Goal: Task Accomplishment & Management: Complete application form

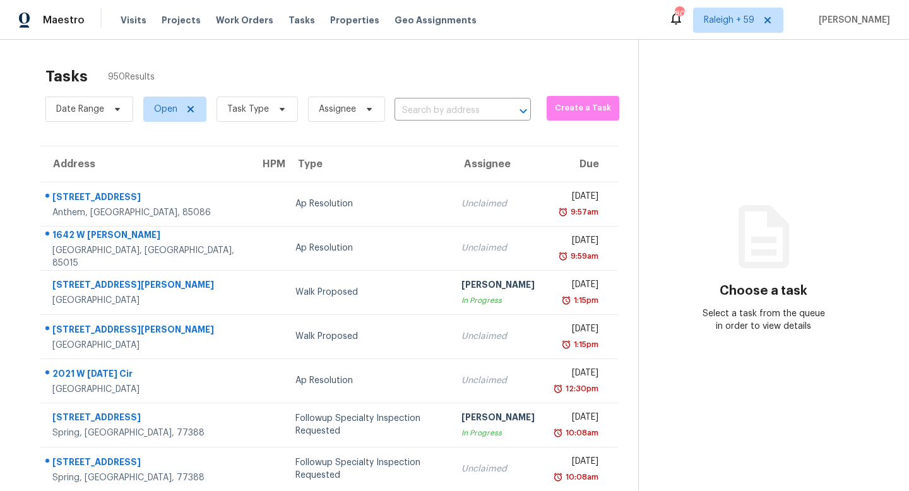
click at [253, 128] on section "Tasks 950 Results Date Range Open Task Type Assignee ​ Create a Task Address HP…" at bounding box center [329, 359] width 618 height 598
click at [263, 115] on span "Task Type" at bounding box center [248, 109] width 42 height 13
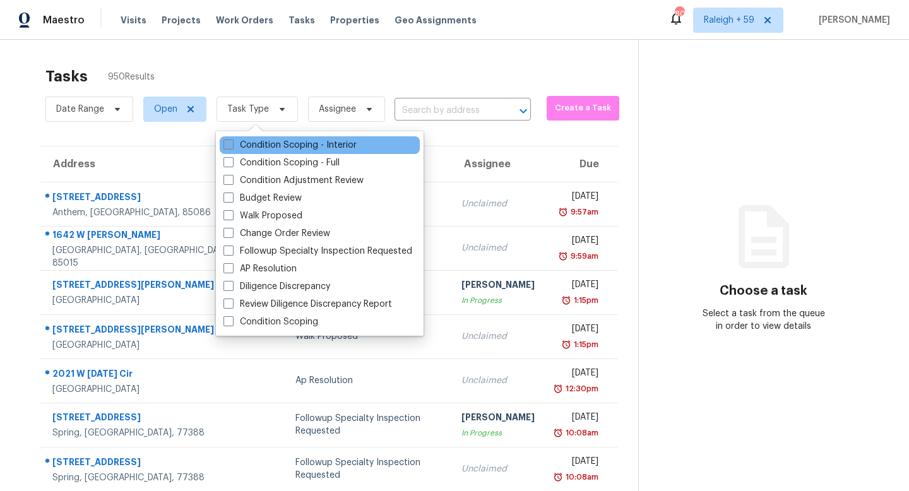
click at [295, 149] on label "Condition Scoping - Interior" at bounding box center [289, 145] width 133 height 13
click at [232, 147] on input "Condition Scoping - Interior" at bounding box center [227, 143] width 8 height 8
checkbox input "true"
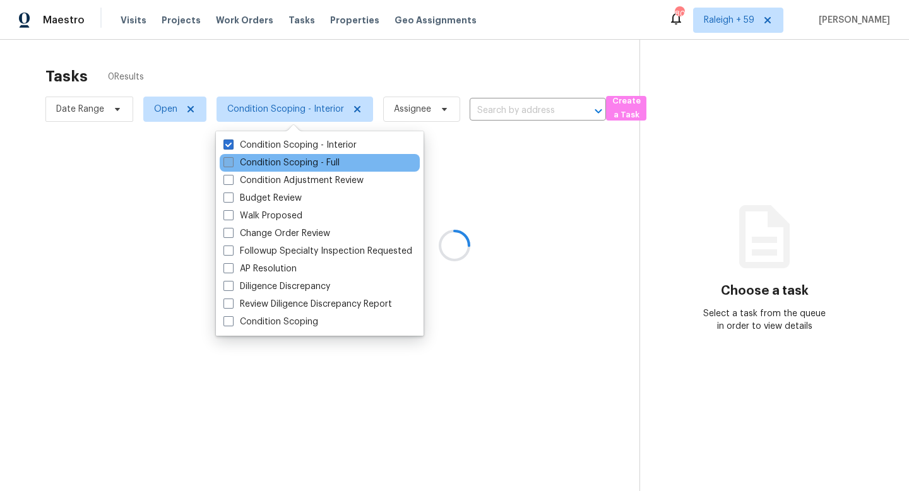
click at [296, 165] on label "Condition Scoping - Full" at bounding box center [281, 163] width 116 height 13
click at [232, 165] on input "Condition Scoping - Full" at bounding box center [227, 161] width 8 height 8
checkbox input "true"
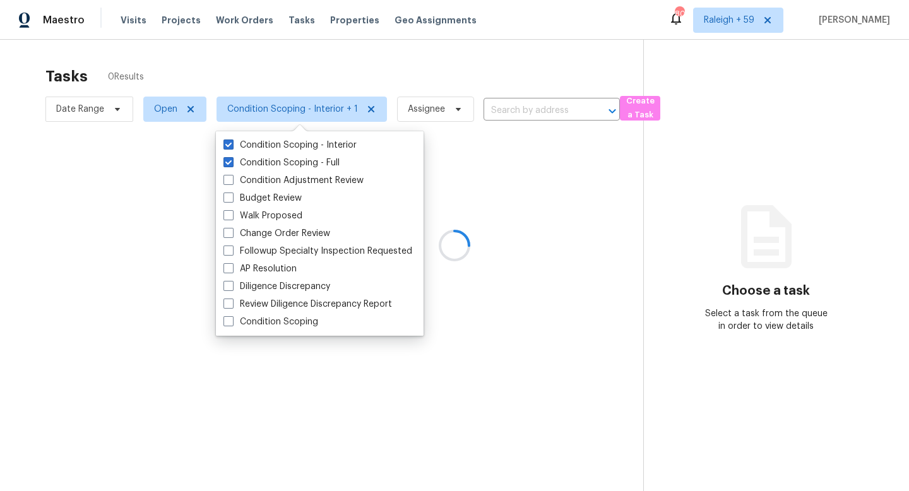
click at [295, 62] on div at bounding box center [454, 245] width 909 height 491
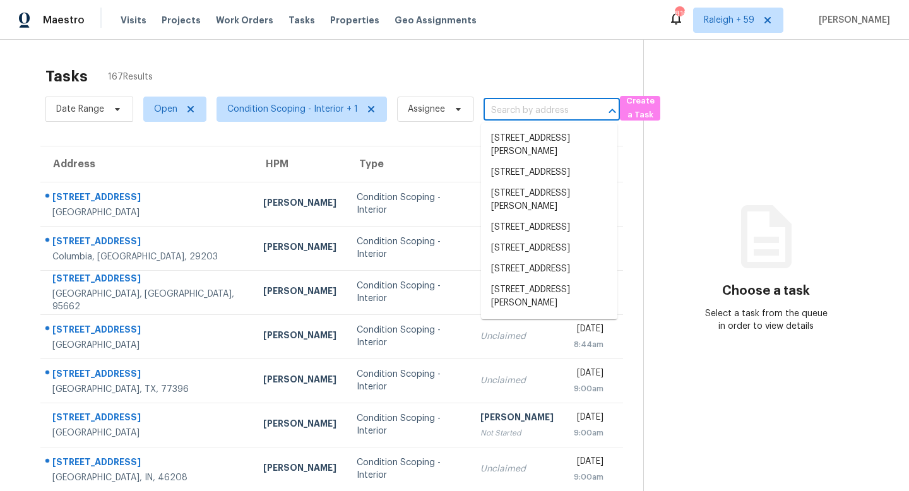
click at [530, 117] on input "text" at bounding box center [534, 111] width 101 height 20
paste input "1918 Cornell Way Morrow, GA, 30260"
type input "1918 Cornell Way Morrow, GA, 30260"
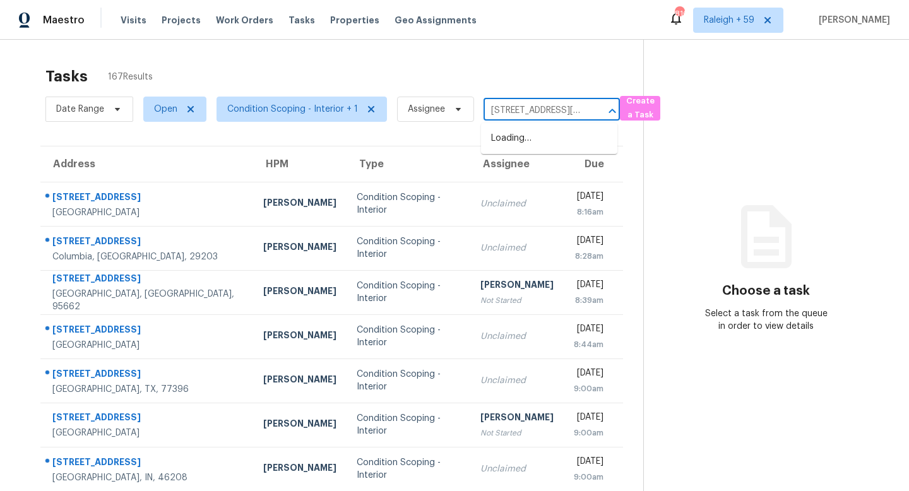
scroll to position [0, 59]
click at [552, 146] on li "1918 Cornell Way, Morrow, GA 30260" at bounding box center [549, 145] width 136 height 34
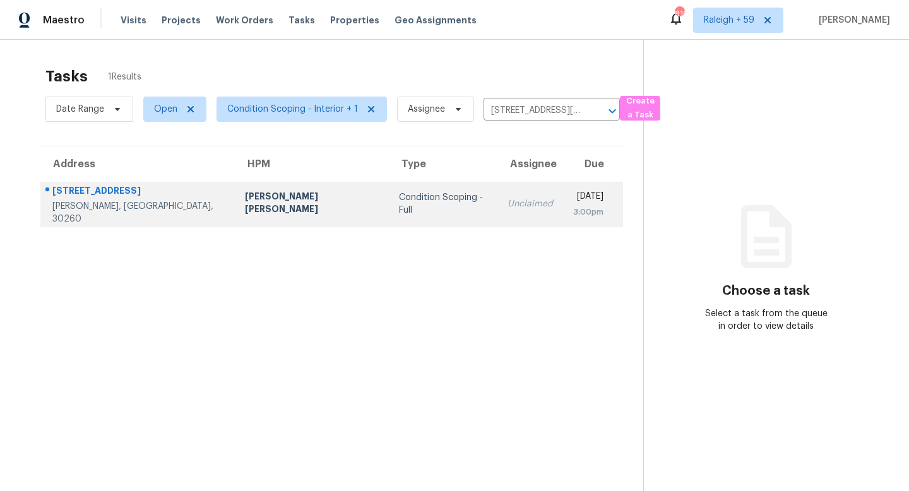
click at [573, 211] on div "3:00pm" at bounding box center [588, 212] width 30 height 13
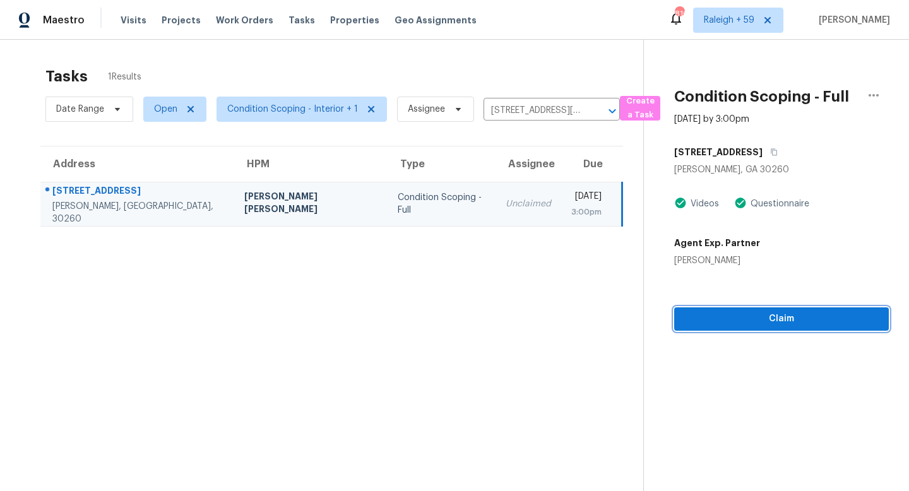
click at [783, 328] on button "Claim" at bounding box center [781, 318] width 215 height 23
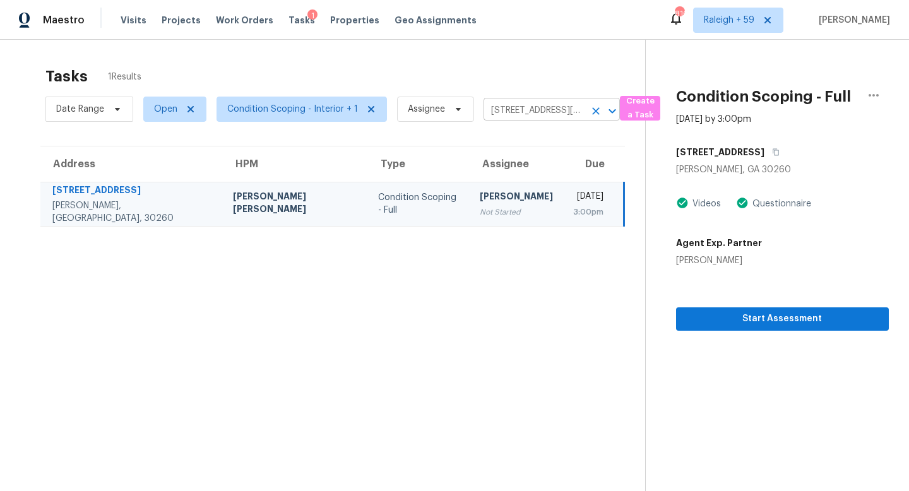
click at [527, 117] on input "1918 Cornell Way, Morrow, GA 30260" at bounding box center [534, 111] width 101 height 20
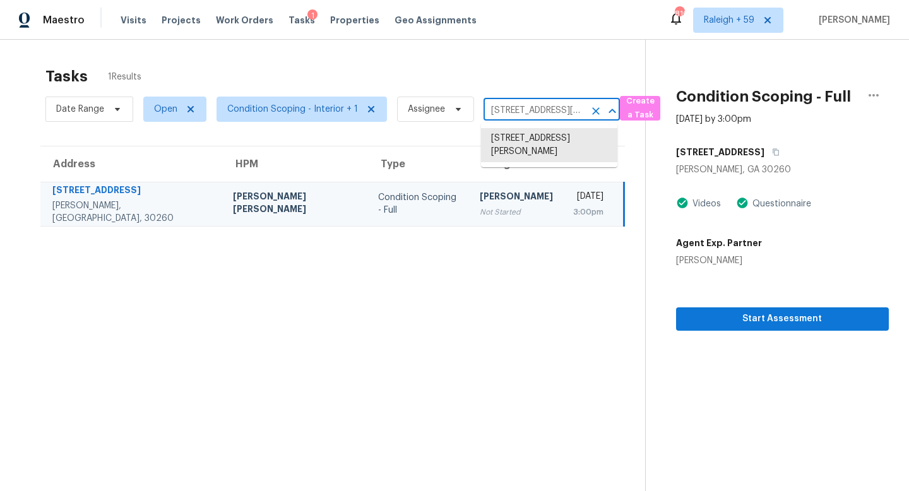
paste input "9152 Damascus Ave Polk City, FL, 33868"
type input "9152 Damascus Ave Polk City, FL, 33868"
click at [550, 149] on li "9152 Damascus Ave, Polk City, FL 33868" at bounding box center [549, 138] width 136 height 21
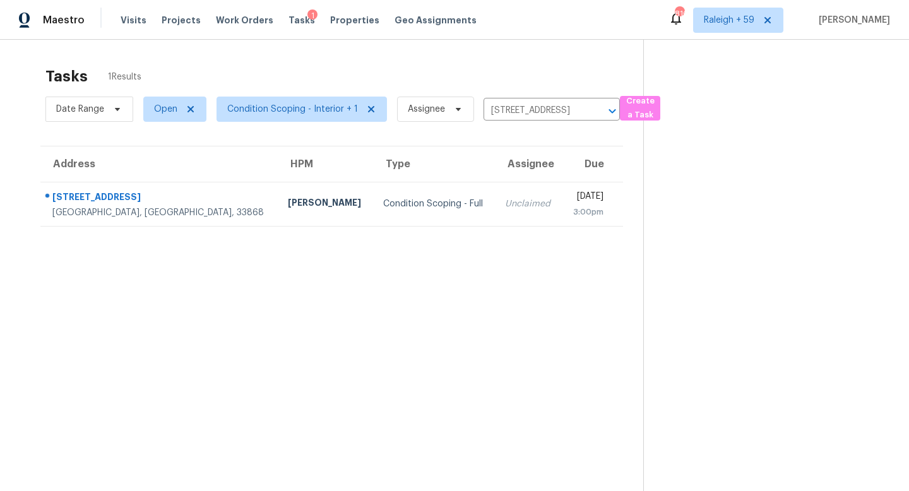
click at [505, 208] on div "Unclaimed" at bounding box center [528, 204] width 47 height 13
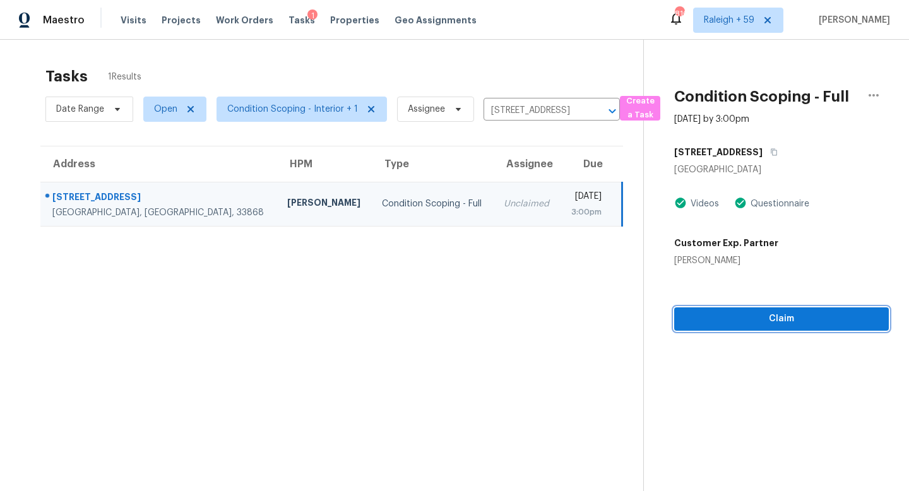
click at [741, 313] on span "Claim" at bounding box center [781, 319] width 194 height 16
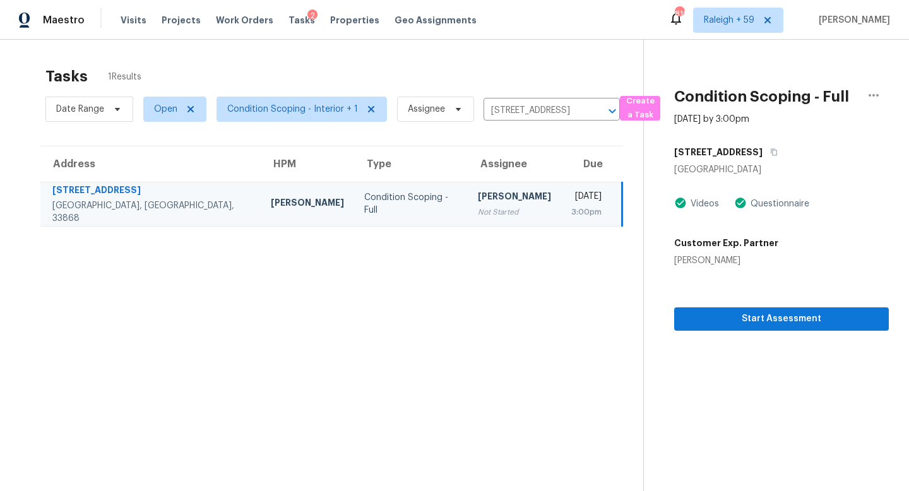
click at [528, 121] on div "Date Range Open Condition Scoping - Interior + 1 Assignee 9152 Damascus Ave, Po…" at bounding box center [332, 109] width 574 height 33
click at [532, 116] on input "9152 Damascus Ave, Polk City, FL 33868" at bounding box center [534, 111] width 101 height 20
paste input "5865 Meadowpark Pl Lithia, FL, 33547"
type input "5865 Meadowpark Pl Lithia, FL, 33547"
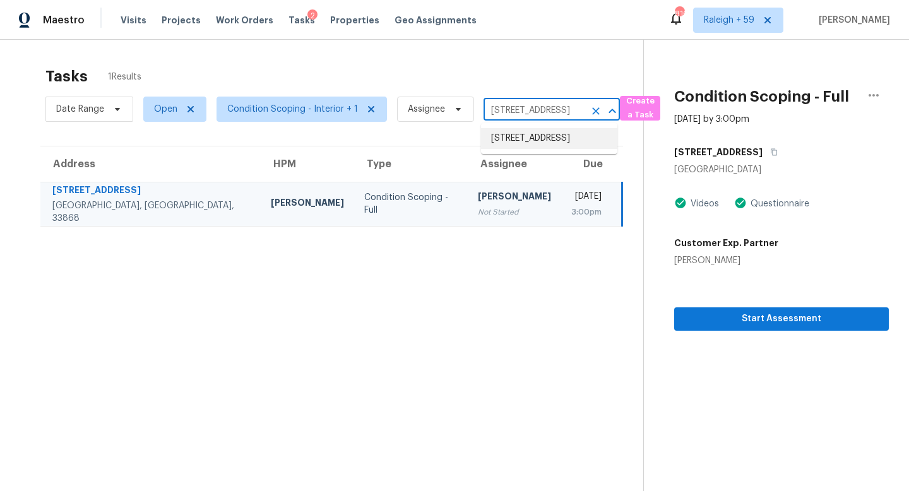
click at [533, 149] on li "5865 Meadowpark Pl, Lithia, FL 33547" at bounding box center [549, 138] width 136 height 21
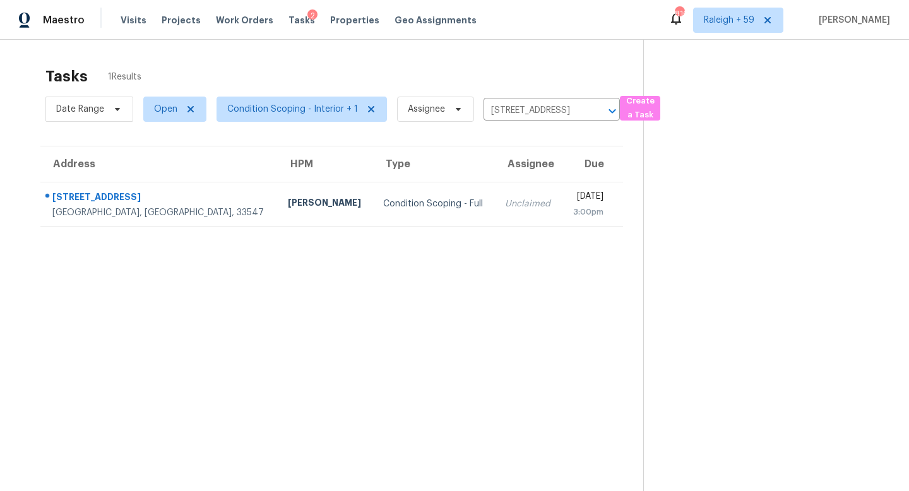
click at [495, 206] on td "Unclaimed" at bounding box center [528, 204] width 67 height 44
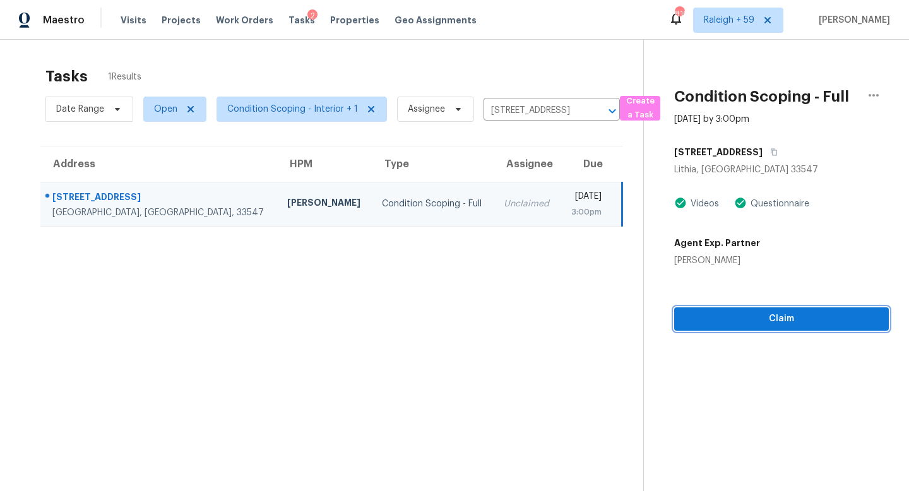
click at [733, 314] on span "Claim" at bounding box center [781, 319] width 194 height 16
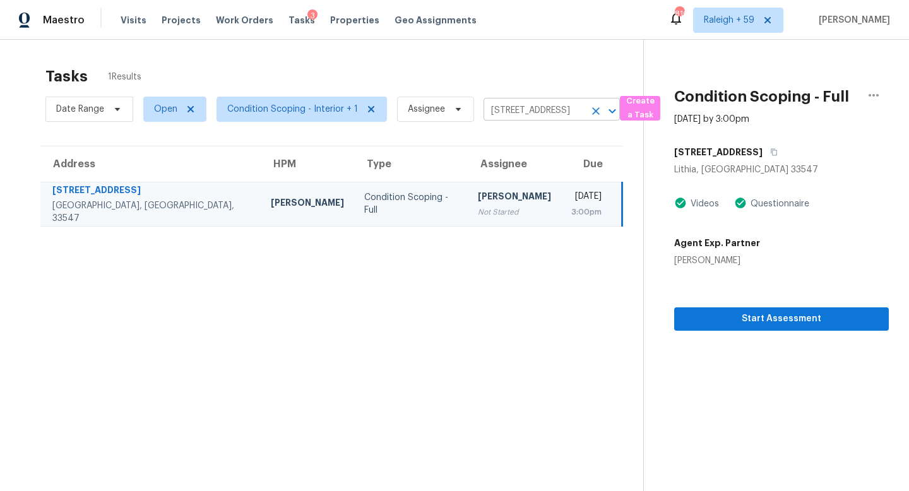
click at [503, 107] on input "5865 Meadowpark Pl, Lithia, FL 33547" at bounding box center [534, 111] width 101 height 20
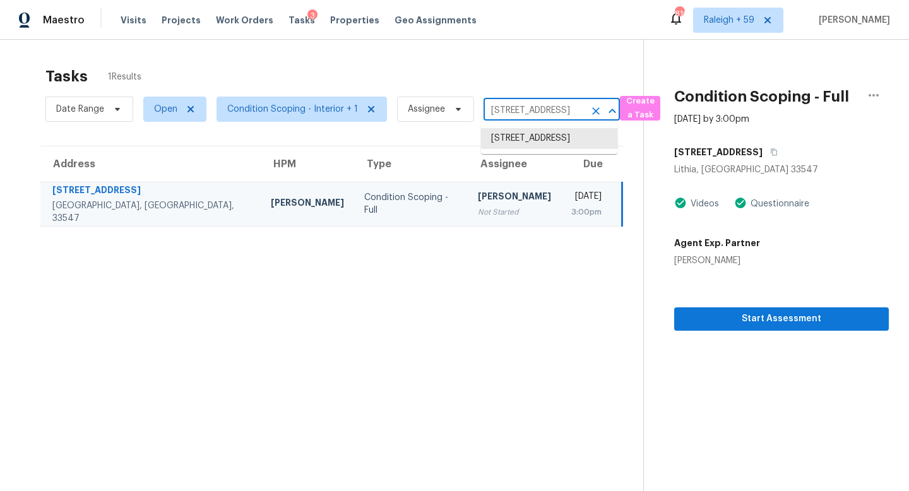
paste input "3805 Snow Creek Dr Aledo, TX, 76008"
type input "3805 Snow Creek Dr Aledo, TX, 76008"
click at [541, 147] on li "3805 Snow Creek Dr, Aledo, TX 76008" at bounding box center [549, 138] width 136 height 21
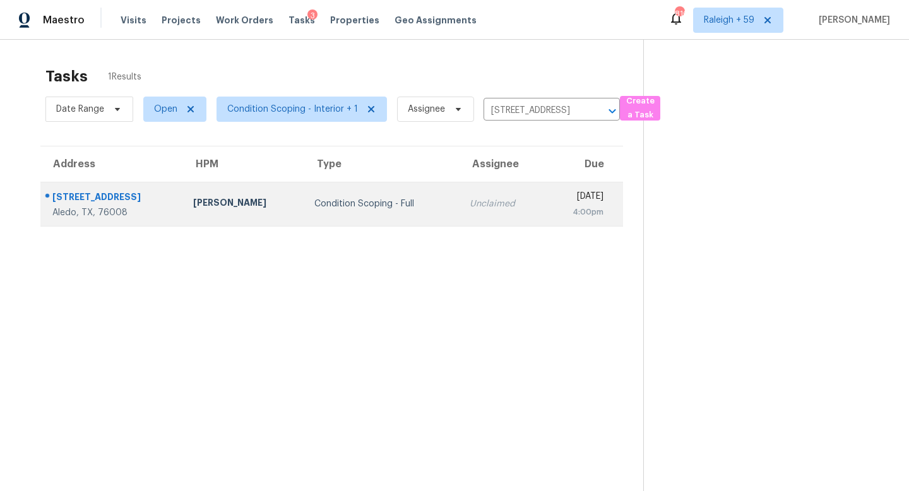
click at [544, 210] on td "Wed, Aug 27th 2025 4:00pm" at bounding box center [583, 204] width 78 height 44
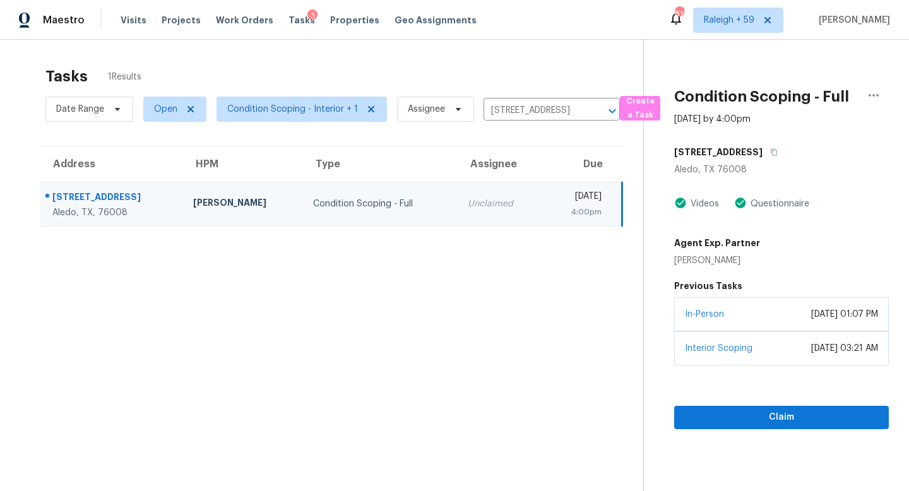
click at [754, 326] on div "In-Person January 31, 2025 at 01:07 PM" at bounding box center [781, 314] width 215 height 34
click at [746, 425] on span "Claim" at bounding box center [781, 418] width 194 height 16
click at [521, 112] on input "3805 Snow Creek Dr, Aledo, TX 76008" at bounding box center [534, 111] width 101 height 20
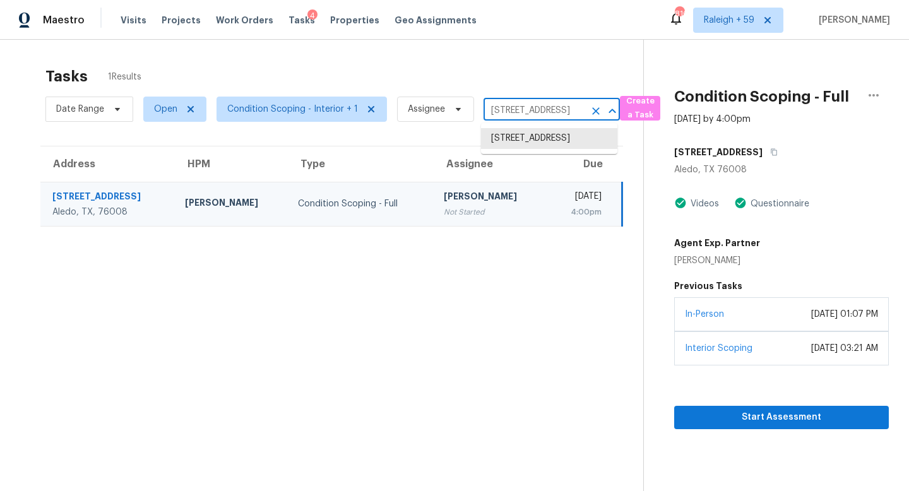
paste input "1904 Sumac Dr Flower Mound, TX, 7502"
type input "1904 Sumac Dr Flower Mound, TX, 75028"
click at [523, 139] on li "1904 Sumac Dr, Flower Mound, TX 75028" at bounding box center [549, 138] width 136 height 21
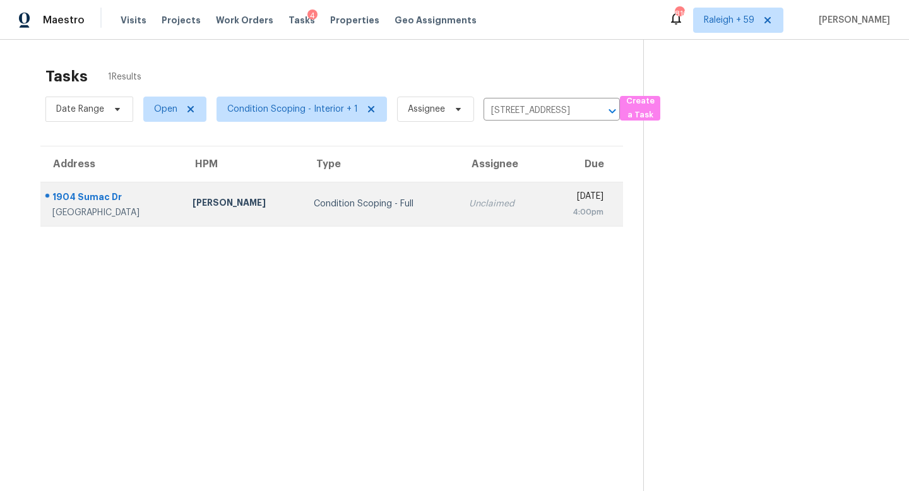
click at [480, 201] on td "Unclaimed" at bounding box center [501, 204] width 85 height 44
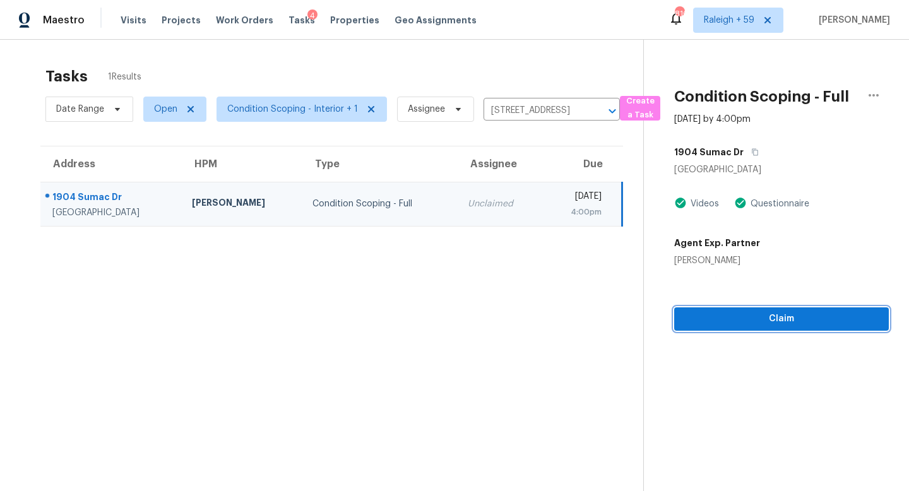
click at [756, 326] on button "Claim" at bounding box center [781, 318] width 215 height 23
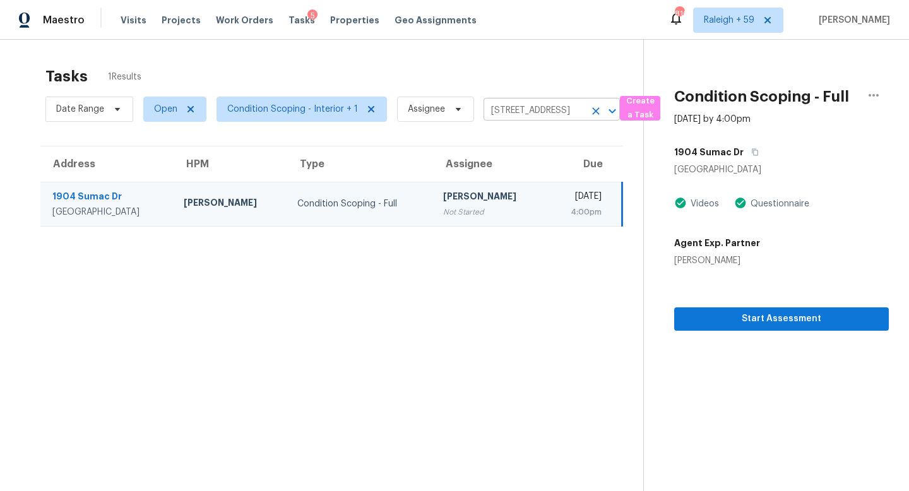
click at [531, 118] on input "1904 Sumac Dr, Flower Mound, TX 75028" at bounding box center [534, 111] width 101 height 20
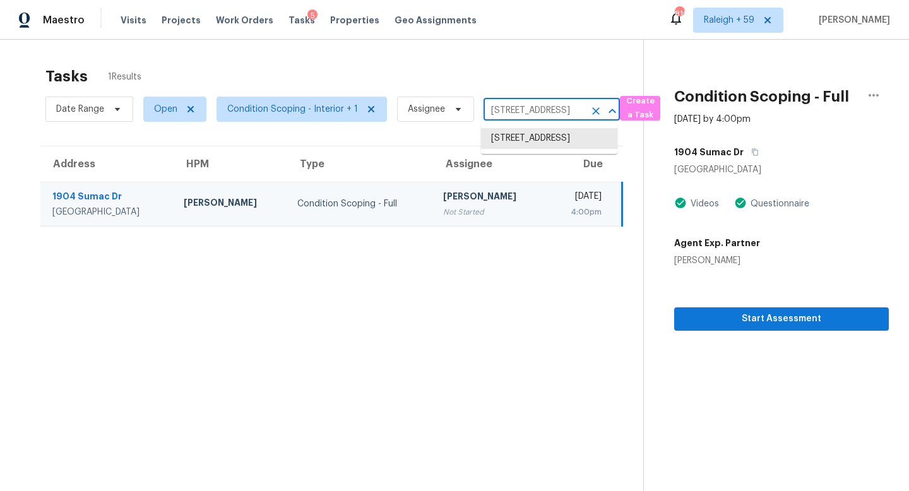
paste input "3011 Eagle Ln Melissa, TX, 75454"
type input "3011 Eagle Ln Melissa, TX, 75454"
click at [527, 149] on li "3011 Eagle Ln, Melissa, TX 75454" at bounding box center [549, 138] width 136 height 21
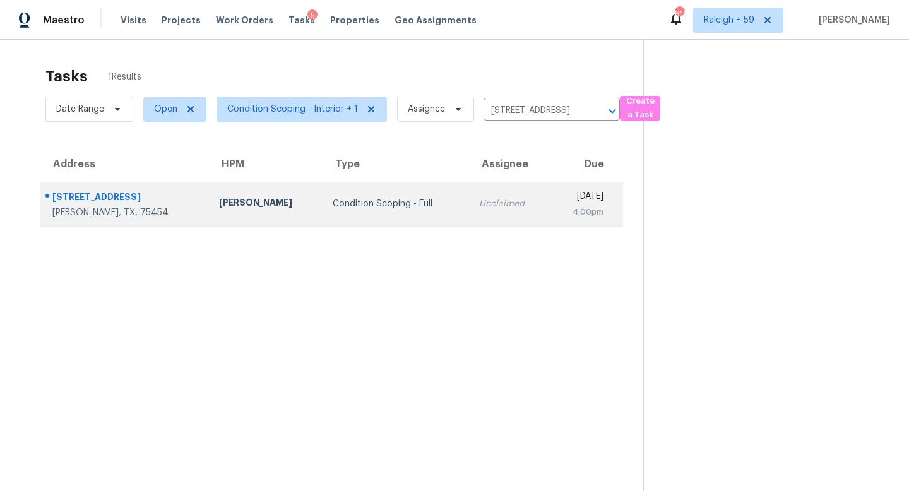
click at [479, 210] on div "Unclaimed" at bounding box center [509, 204] width 60 height 13
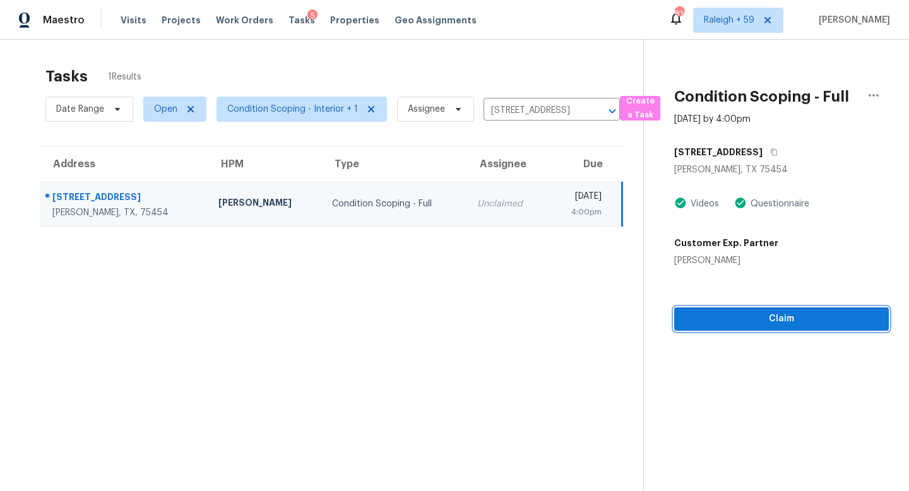
click at [788, 323] on span "Claim" at bounding box center [781, 319] width 194 height 16
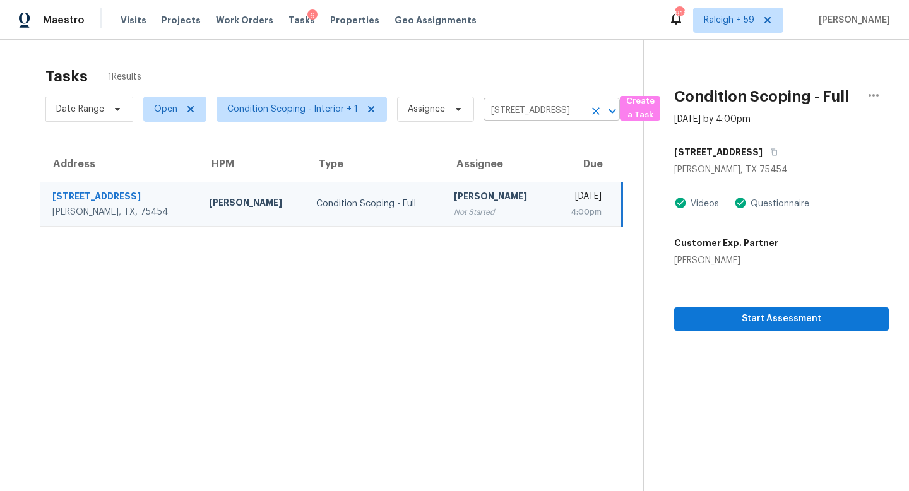
click at [519, 114] on input "3011 Eagle Ln, Melissa, TX 75454" at bounding box center [534, 111] width 101 height 20
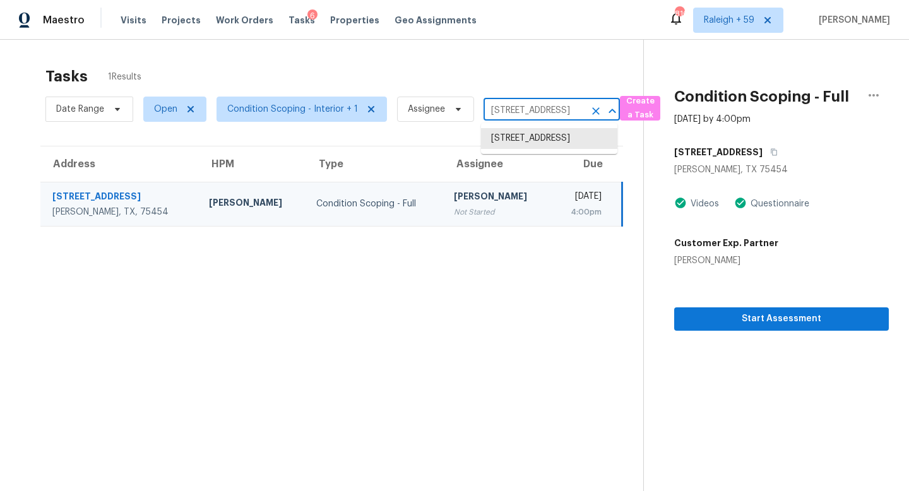
paste input "412 Peachtree Ln Pantego, TX, 76013"
type input "3412 Peachtree Ln Pantego, TX, 76013"
click at [533, 136] on li "3412 Peachtree Ln, Pantego, TX 76013" at bounding box center [549, 138] width 136 height 21
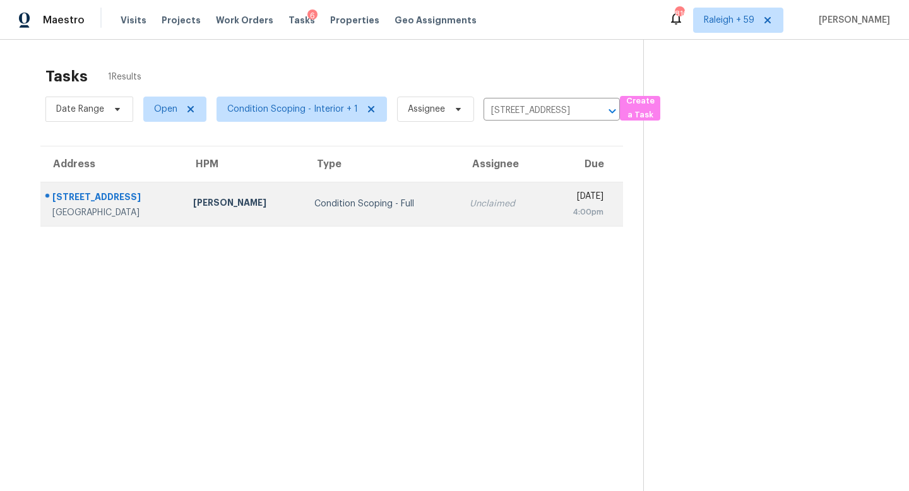
click at [470, 209] on div "Unclaimed" at bounding box center [502, 204] width 65 height 13
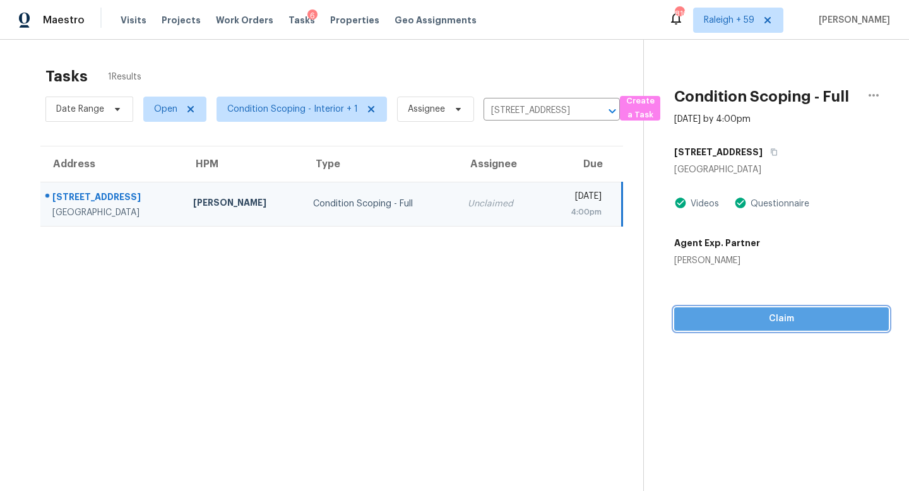
click at [788, 323] on span "Claim" at bounding box center [781, 319] width 194 height 16
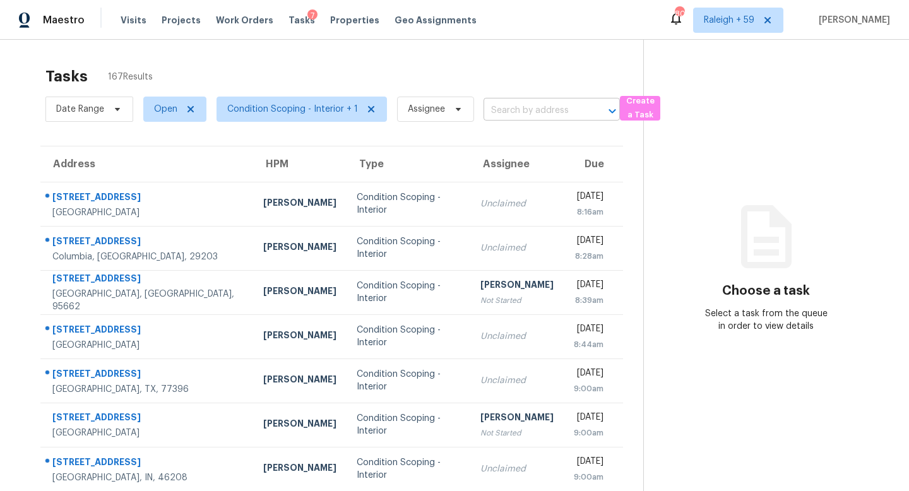
click at [502, 112] on input "text" at bounding box center [534, 111] width 101 height 20
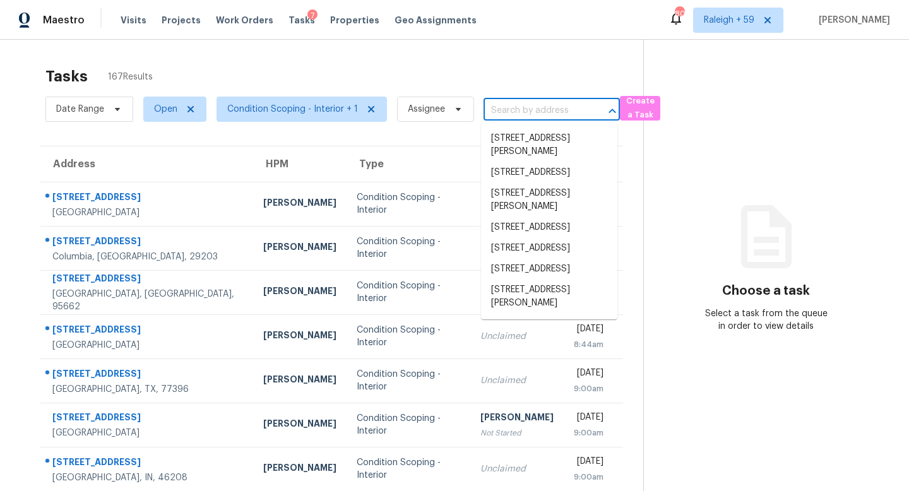
paste input "[STREET_ADDRESS][PERSON_NAME]"
type input "[STREET_ADDRESS][PERSON_NAME]"
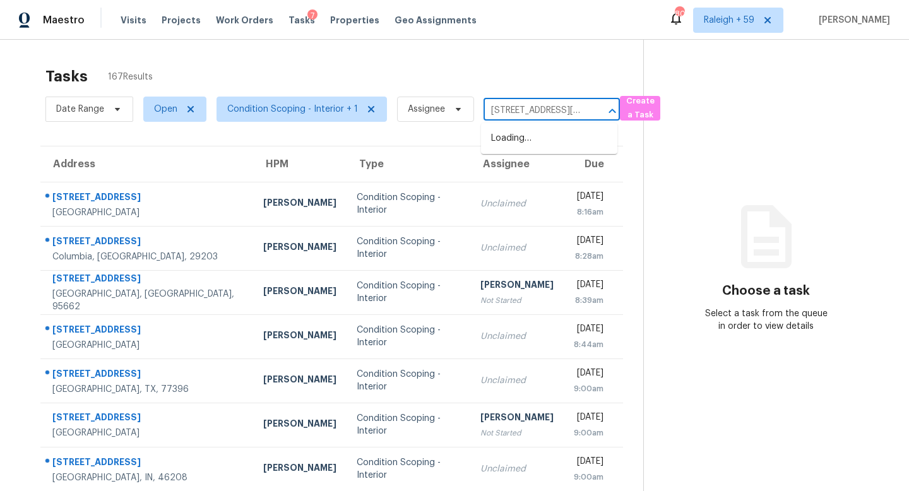
scroll to position [0, 59]
click at [538, 148] on li "[STREET_ADDRESS][PERSON_NAME]" at bounding box center [549, 145] width 136 height 34
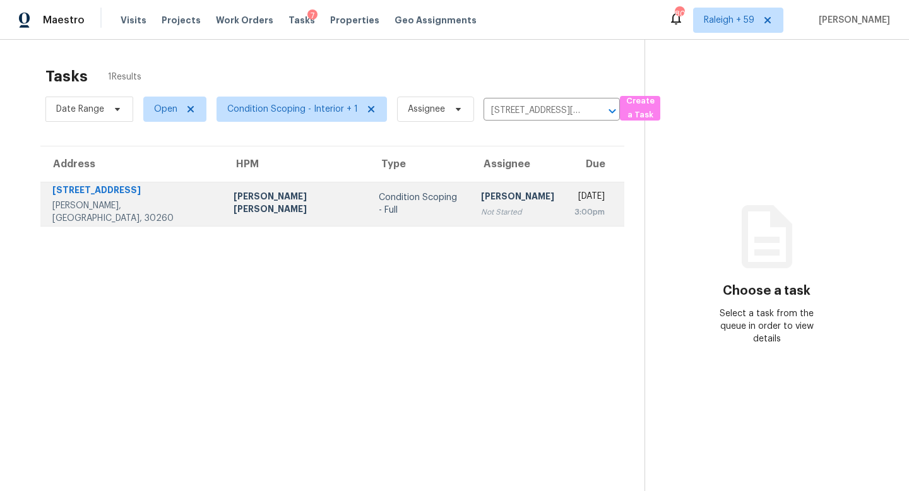
click at [481, 205] on div "[PERSON_NAME]" at bounding box center [517, 198] width 73 height 16
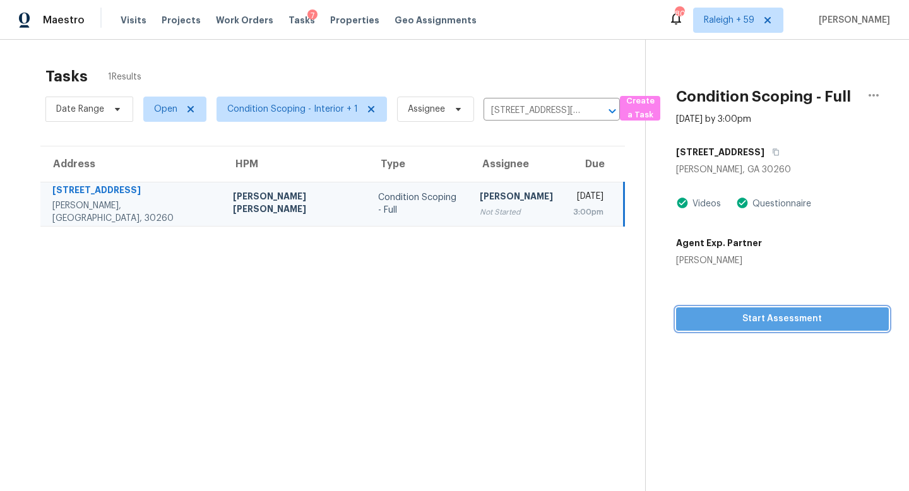
click at [735, 319] on span "Start Assessment" at bounding box center [782, 319] width 193 height 16
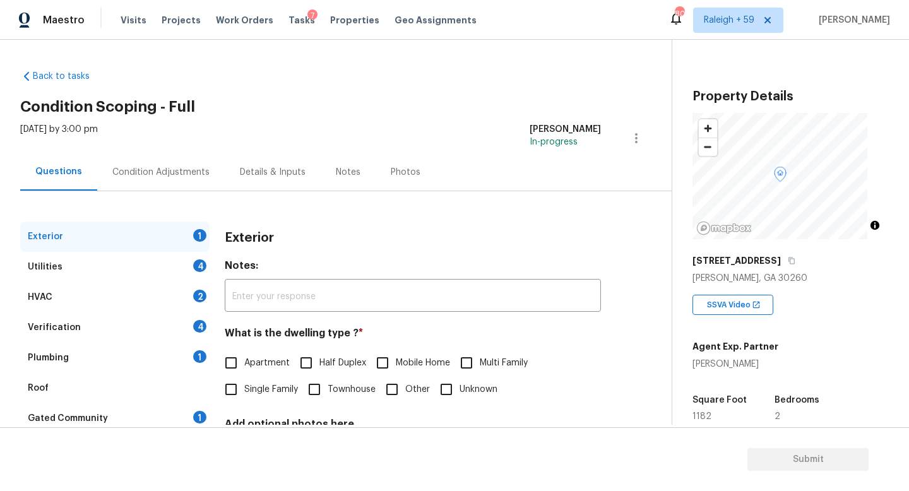
click at [269, 401] on label "Single Family" at bounding box center [258, 389] width 80 height 27
click at [244, 401] on input "Single Family" at bounding box center [231, 389] width 27 height 27
checkbox input "true"
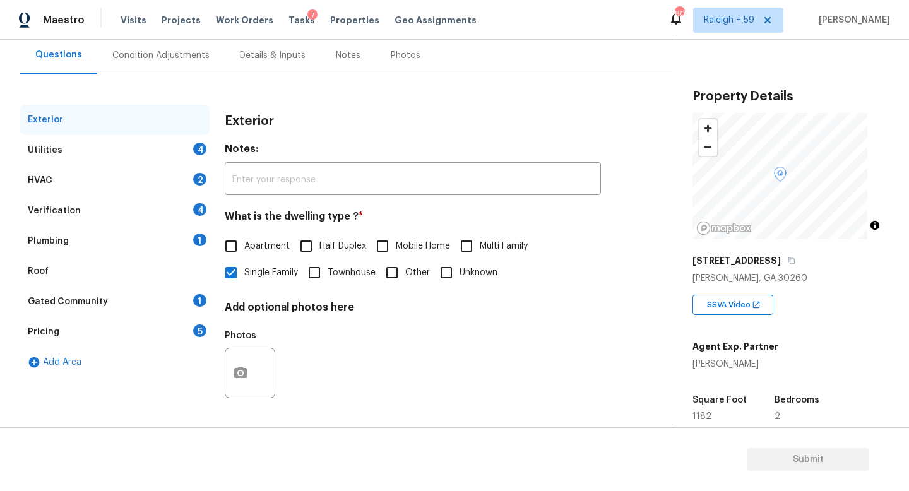
click at [164, 238] on div "Plumbing 1" at bounding box center [114, 241] width 189 height 30
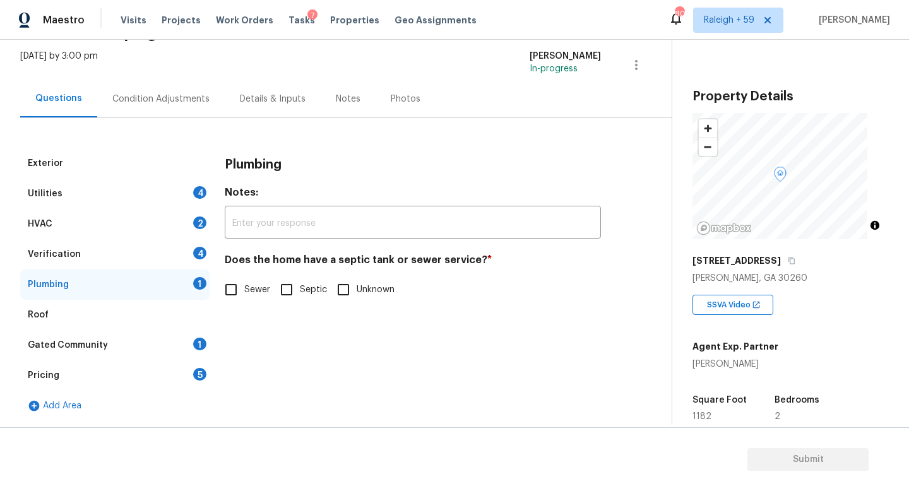
click at [277, 81] on div "Details & Inputs" at bounding box center [273, 98] width 96 height 37
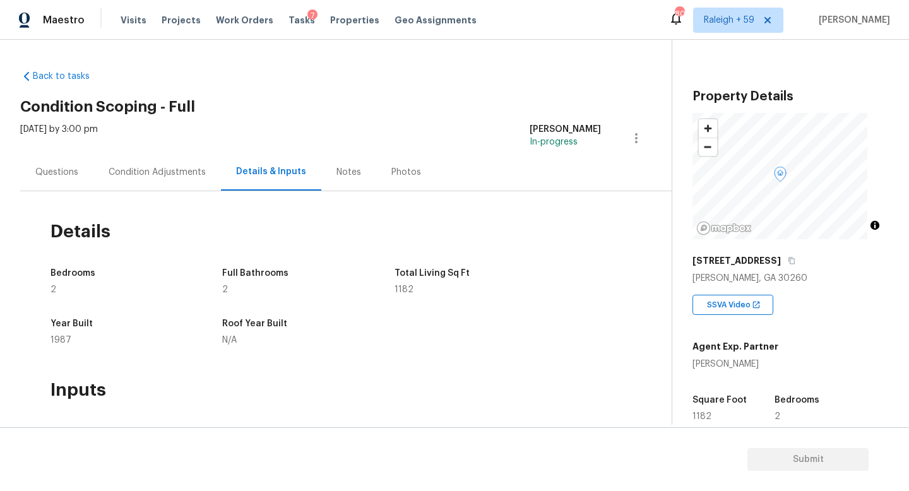
click at [38, 164] on div "Questions" at bounding box center [56, 171] width 73 height 37
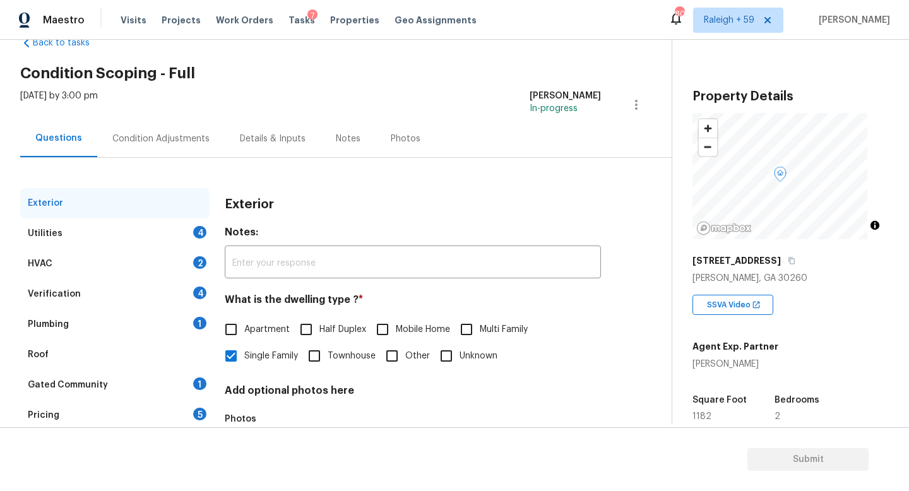
scroll to position [97, 0]
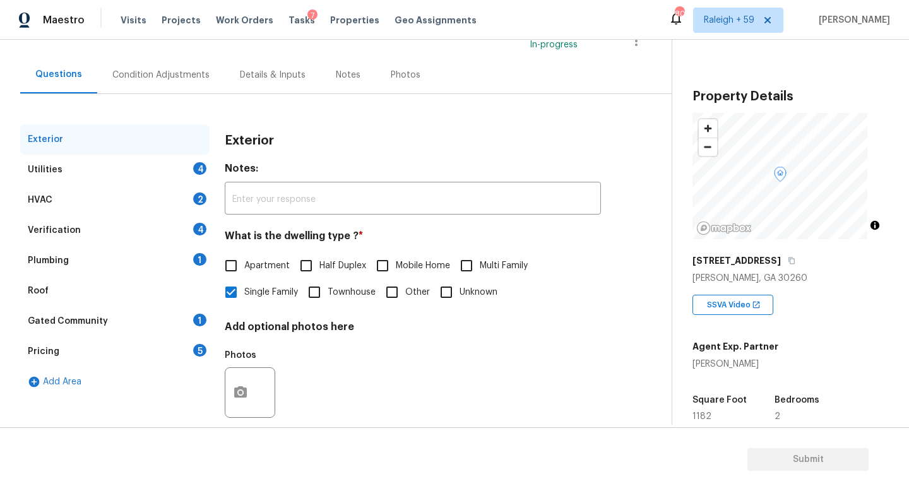
click at [282, 73] on div "Details & Inputs" at bounding box center [273, 75] width 66 height 13
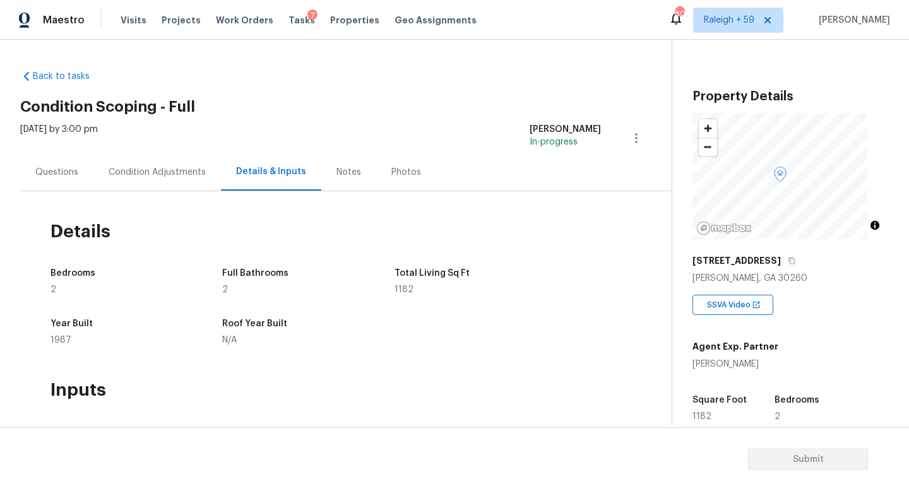
click at [70, 179] on div "Questions" at bounding box center [56, 171] width 73 height 37
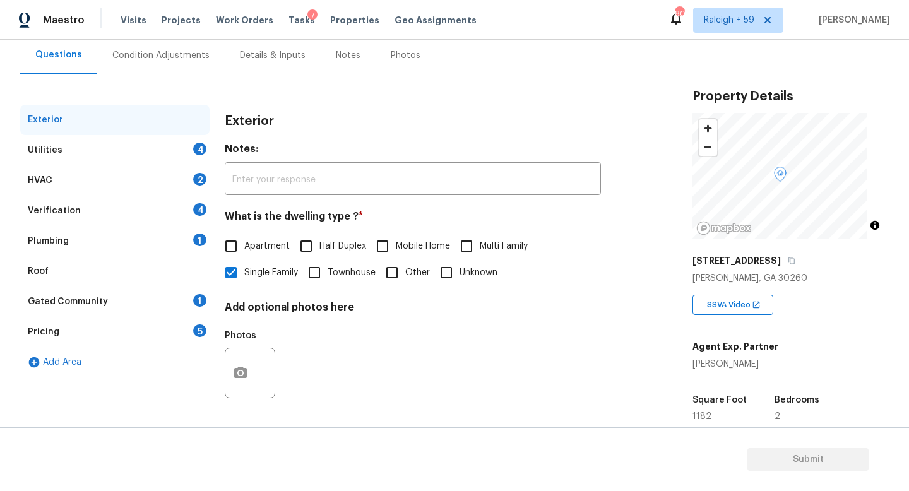
click at [172, 241] on div "Plumbing 1" at bounding box center [114, 241] width 189 height 30
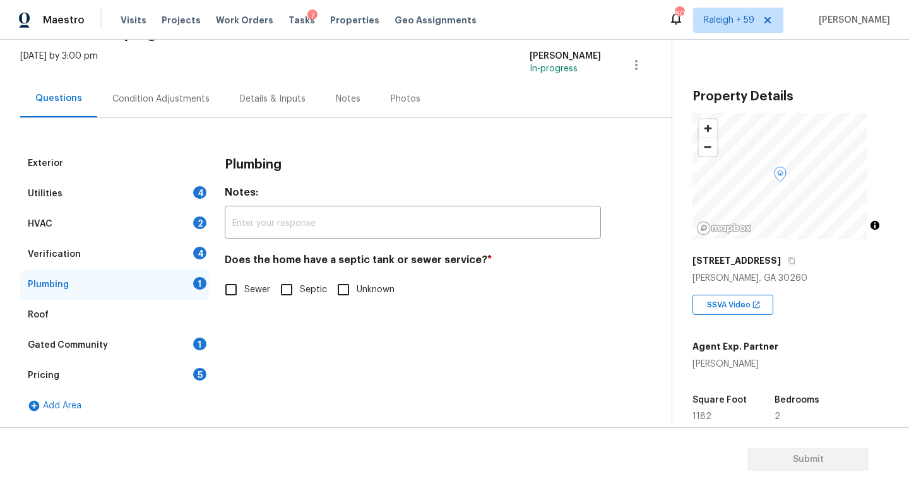
scroll to position [83, 0]
click at [239, 282] on input "Sewer" at bounding box center [231, 290] width 27 height 27
checkbox input "true"
click at [186, 334] on div "Gated Community 1" at bounding box center [114, 345] width 189 height 30
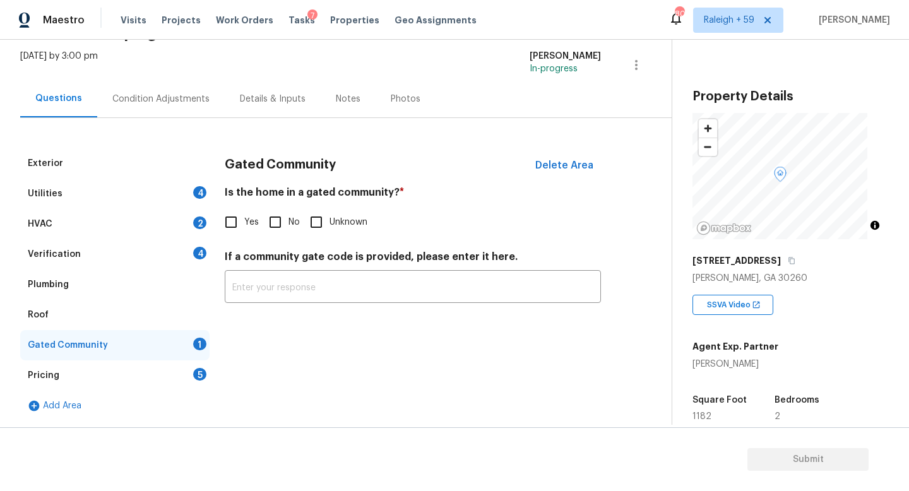
click at [288, 216] on span "No" at bounding box center [293, 222] width 11 height 13
click at [288, 213] on input "No" at bounding box center [275, 222] width 27 height 27
checkbox input "true"
click at [203, 247] on div "4" at bounding box center [199, 253] width 13 height 13
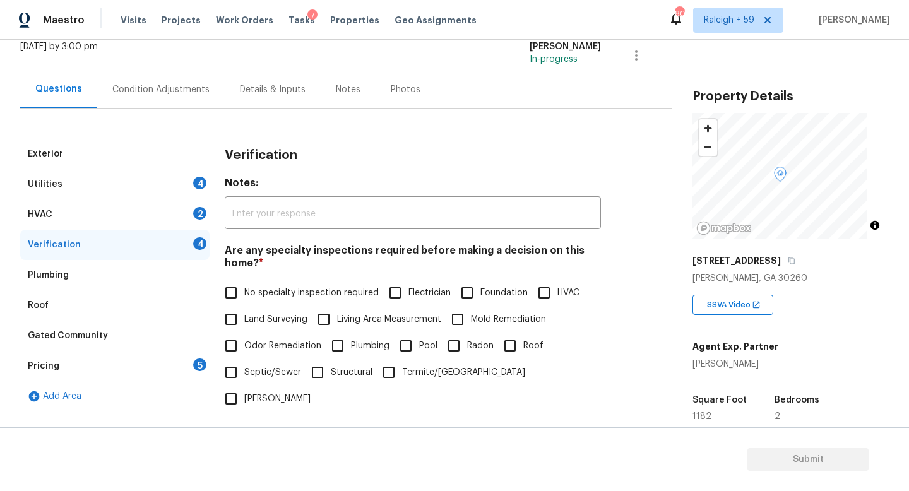
click at [303, 298] on span "No specialty inspection required" at bounding box center [311, 293] width 134 height 13
click at [244, 298] on input "No specialty inspection required" at bounding box center [231, 293] width 27 height 27
checkbox input "true"
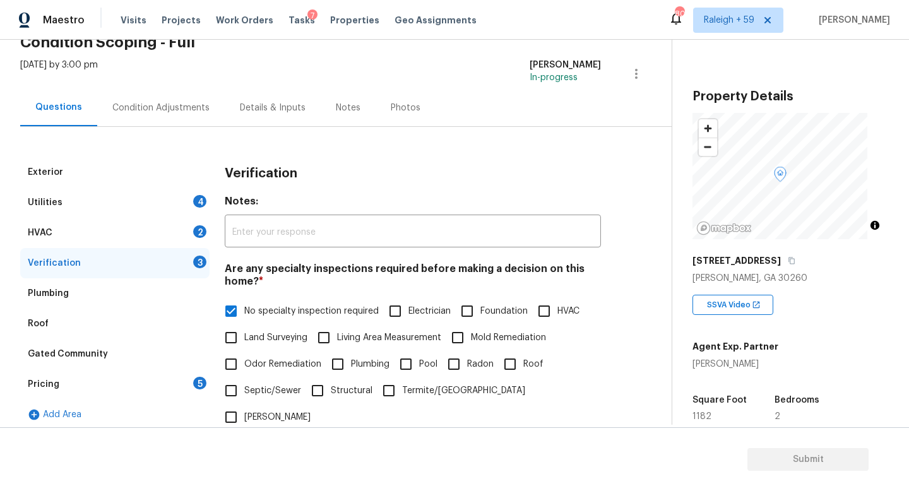
scroll to position [0, 0]
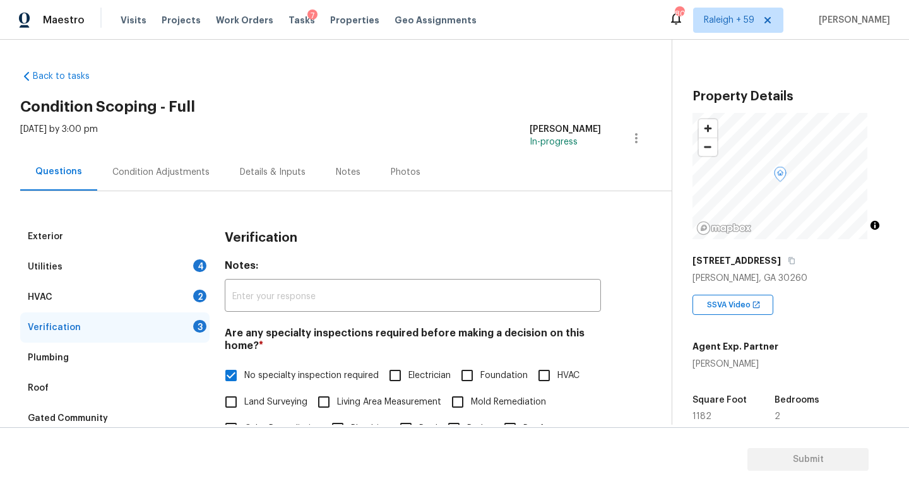
click at [261, 179] on div "Details & Inputs" at bounding box center [273, 171] width 96 height 37
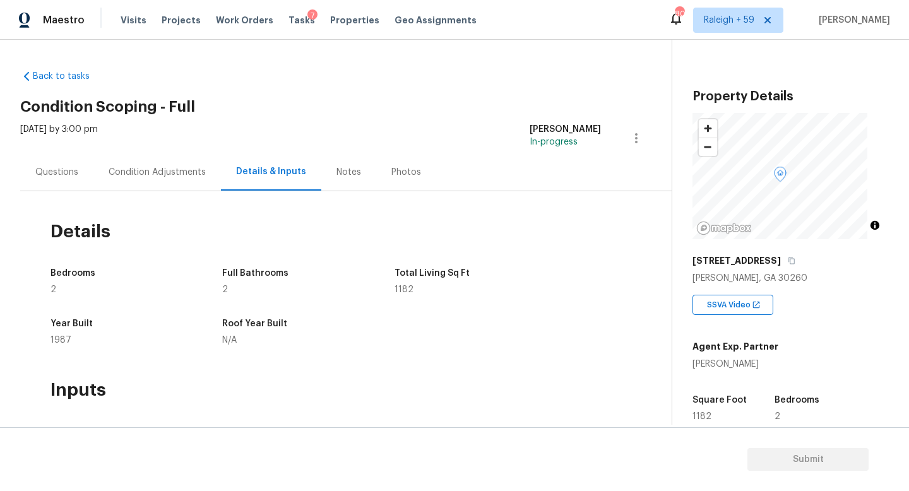
click at [46, 162] on div "Questions" at bounding box center [56, 171] width 73 height 37
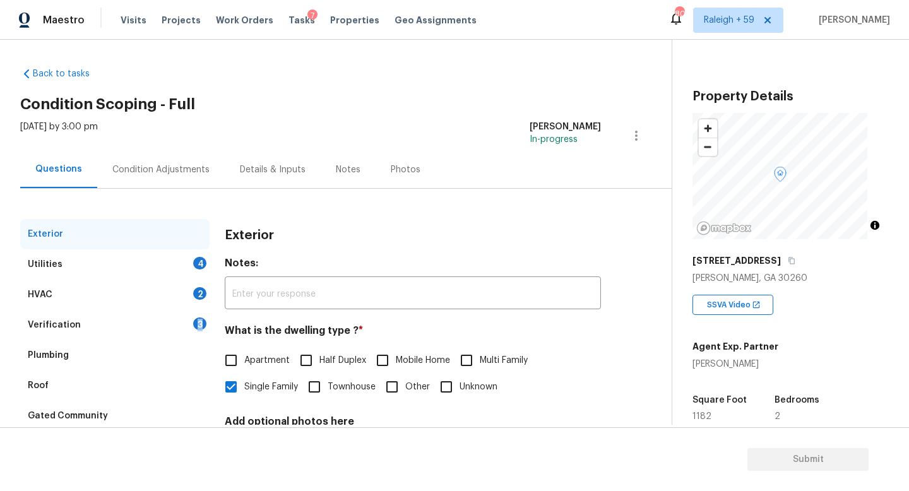
click at [163, 331] on div "Verification 3" at bounding box center [114, 325] width 189 height 30
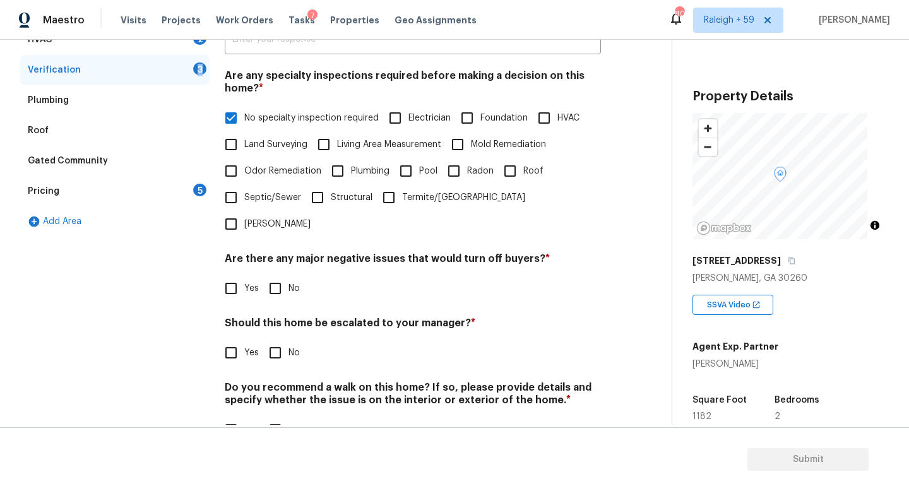
scroll to position [304, 0]
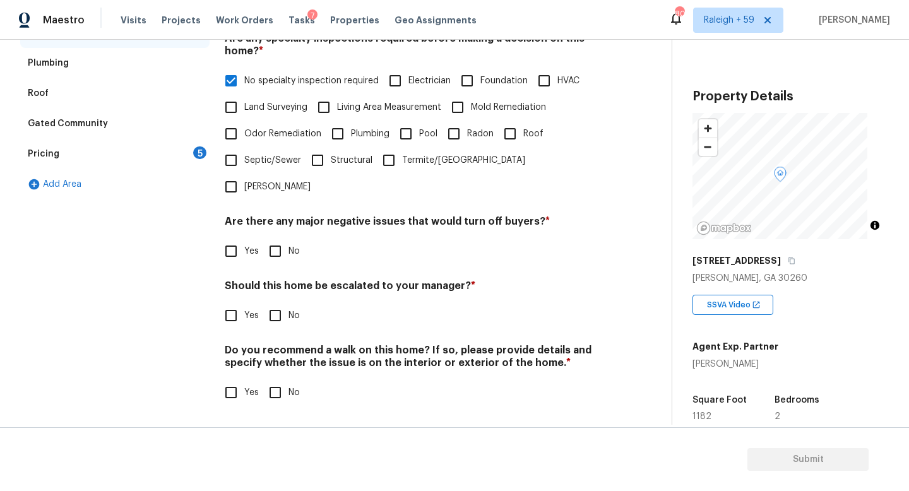
click at [287, 247] on input "No" at bounding box center [275, 251] width 27 height 27
checkbox input "true"
click at [299, 309] on span "No" at bounding box center [293, 315] width 11 height 13
click at [288, 304] on input "No" at bounding box center [275, 315] width 27 height 27
checkbox input "true"
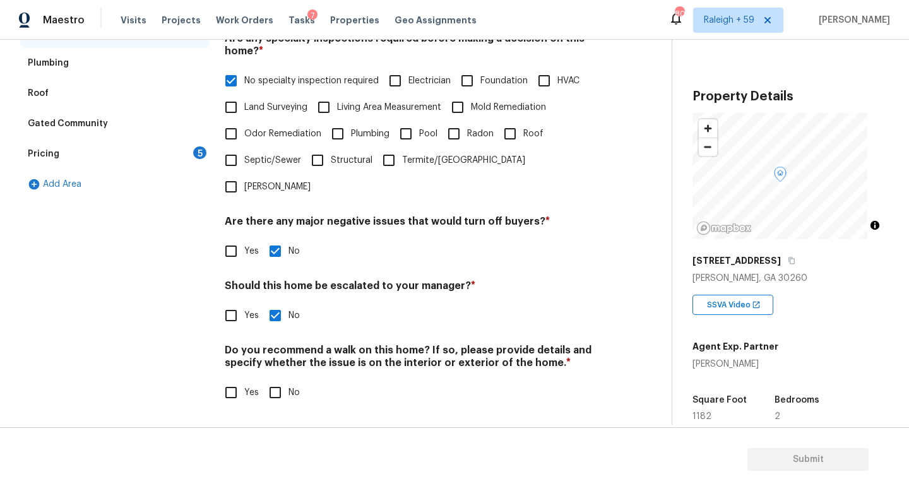
click at [285, 383] on input "No" at bounding box center [275, 392] width 27 height 27
checkbox input "true"
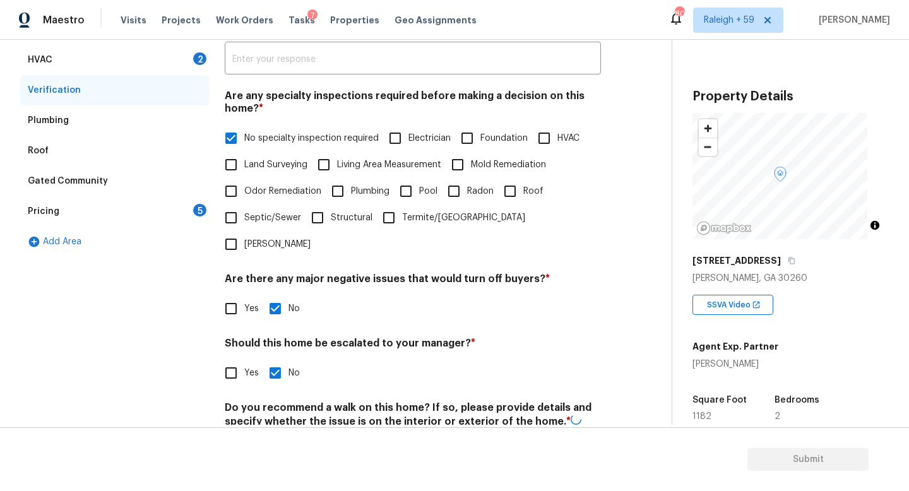
scroll to position [25, 0]
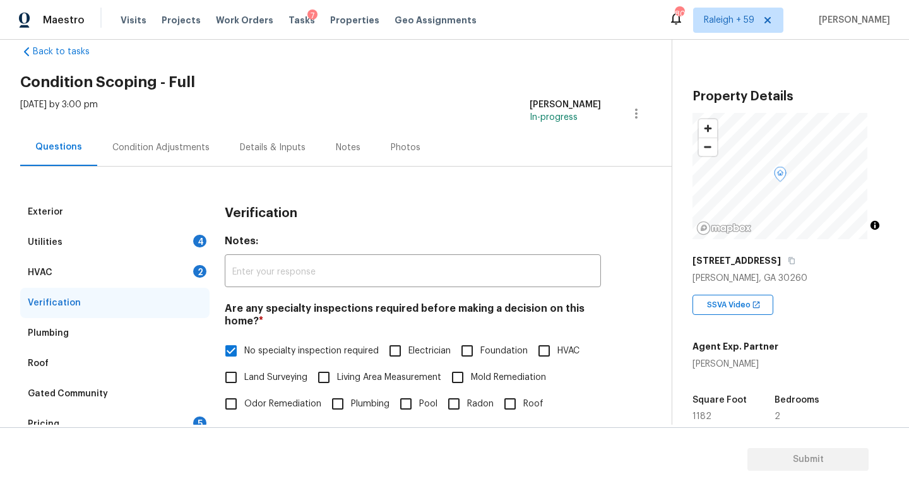
click at [161, 271] on div "HVAC 2" at bounding box center [114, 273] width 189 height 30
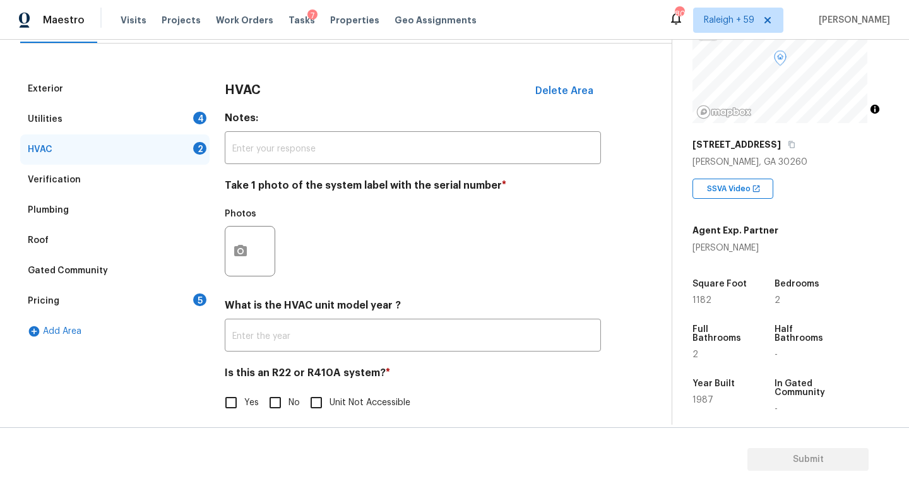
scroll to position [168, 0]
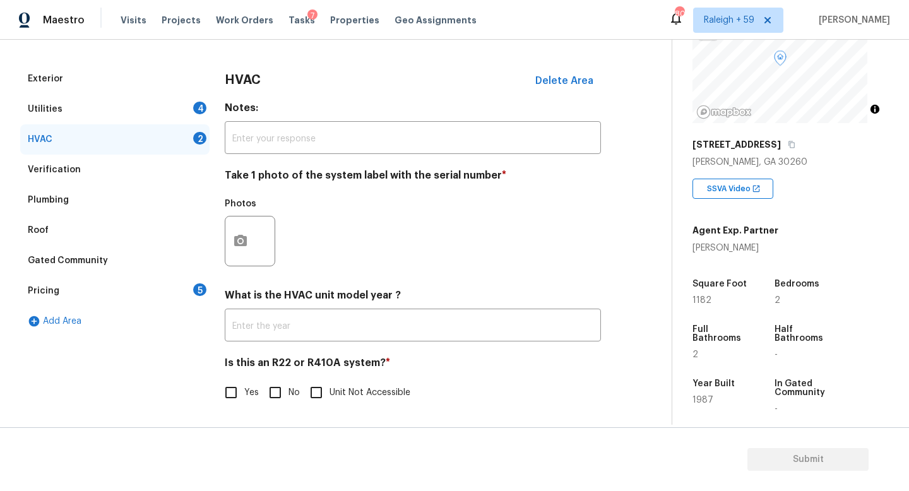
click at [285, 385] on input "No" at bounding box center [275, 392] width 27 height 27
checkbox input "true"
click at [249, 237] on button "button" at bounding box center [240, 241] width 30 height 49
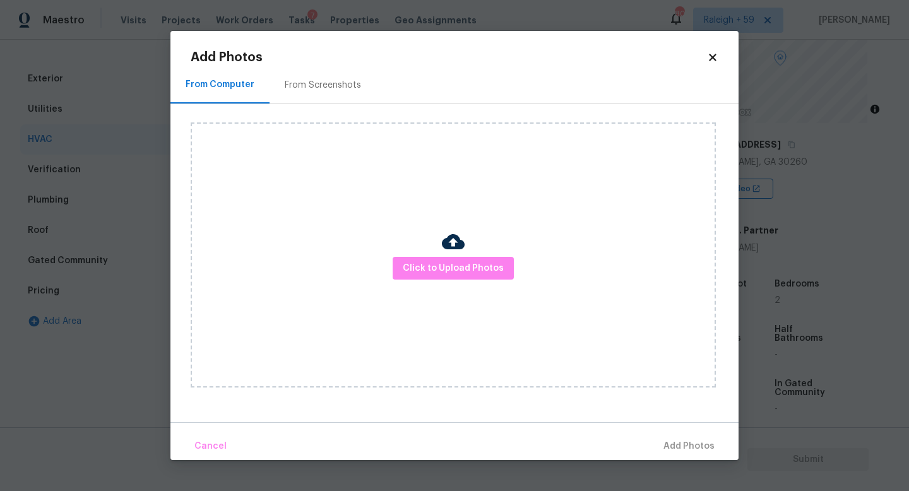
click at [146, 280] on body "Maestro Visits Projects Work Orders Tasks 7 Properties Geo Assignments 807 [GEO…" at bounding box center [454, 245] width 909 height 491
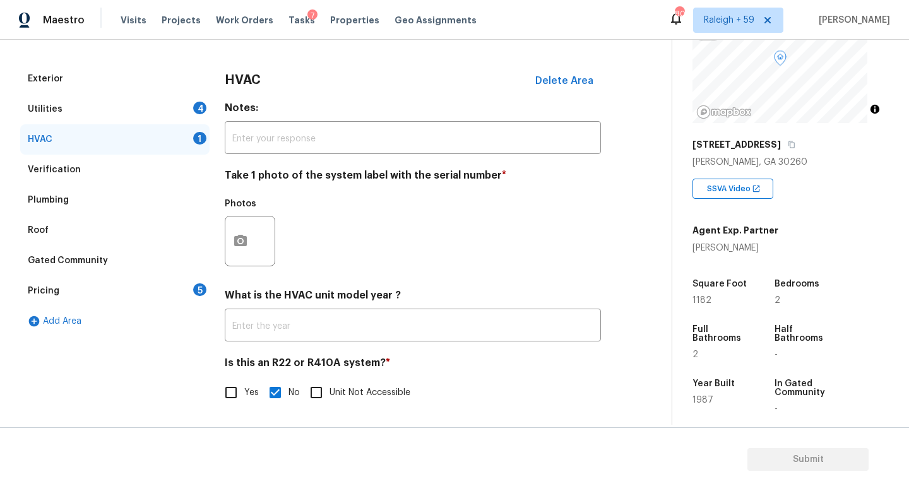
drag, startPoint x: 120, startPoint y: 283, endPoint x: 196, endPoint y: 289, distance: 76.0
click at [120, 283] on div "Pricing 5" at bounding box center [114, 291] width 189 height 30
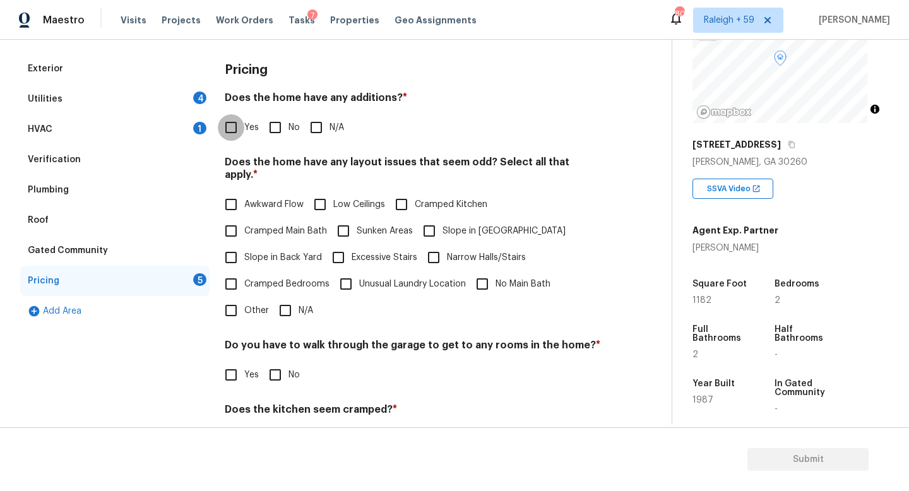
click at [236, 129] on input "Yes" at bounding box center [231, 127] width 27 height 27
checkbox input "true"
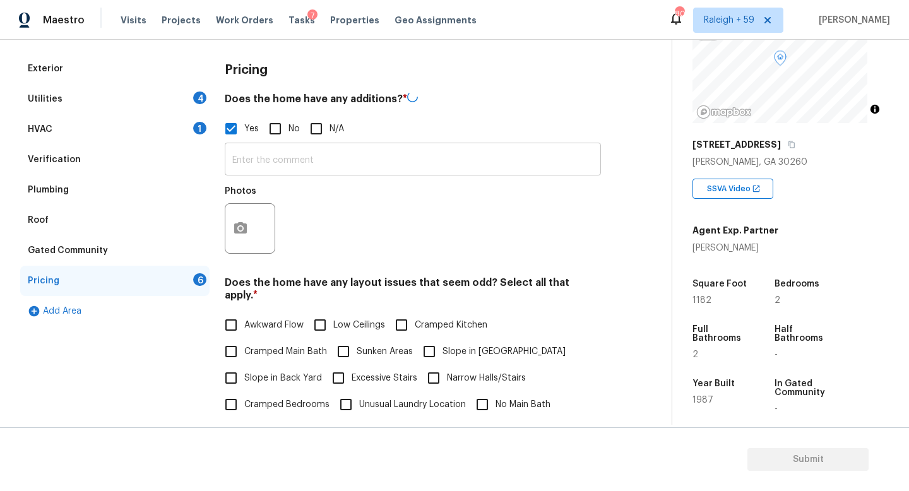
click at [268, 162] on input "text" at bounding box center [413, 161] width 376 height 30
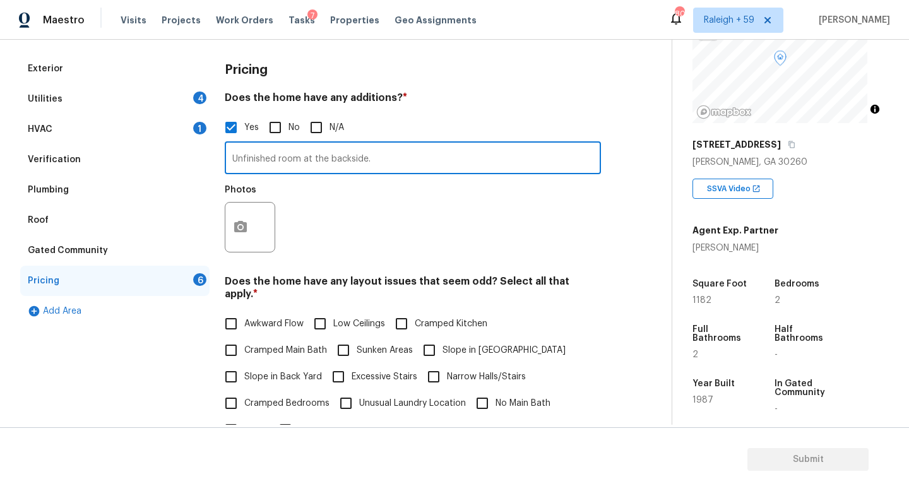
type input "Unfinished room at the backside."
click at [235, 224] on icon "button" at bounding box center [240, 226] width 13 height 11
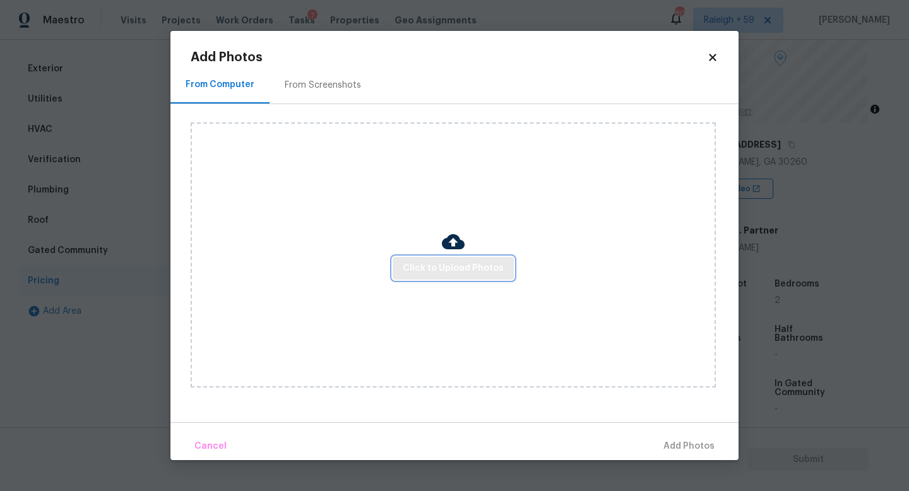
click at [501, 266] on span "Click to Upload Photos" at bounding box center [453, 269] width 101 height 16
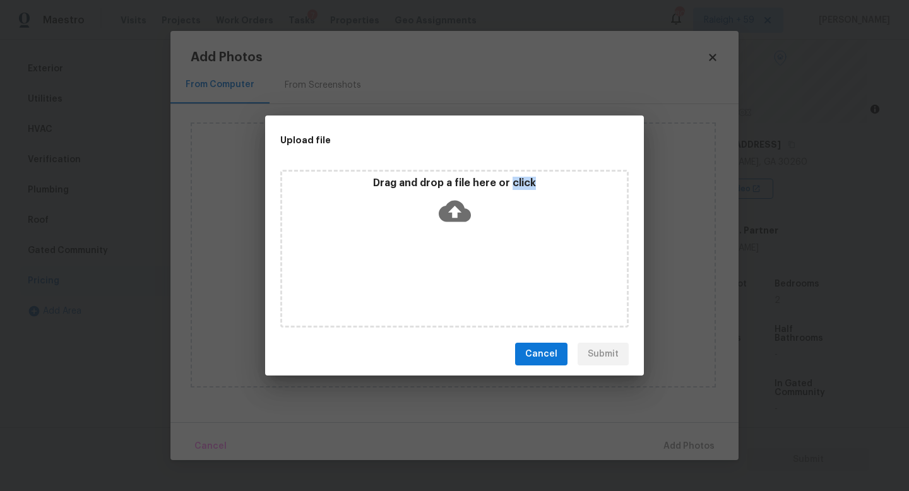
click at [501, 266] on div "Drag and drop a file here or click" at bounding box center [454, 249] width 348 height 158
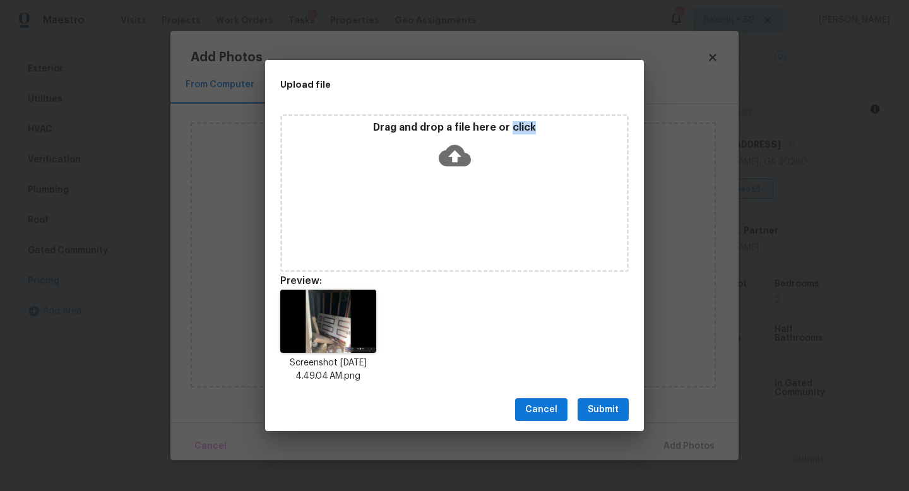
click at [596, 403] on span "Submit" at bounding box center [603, 410] width 31 height 16
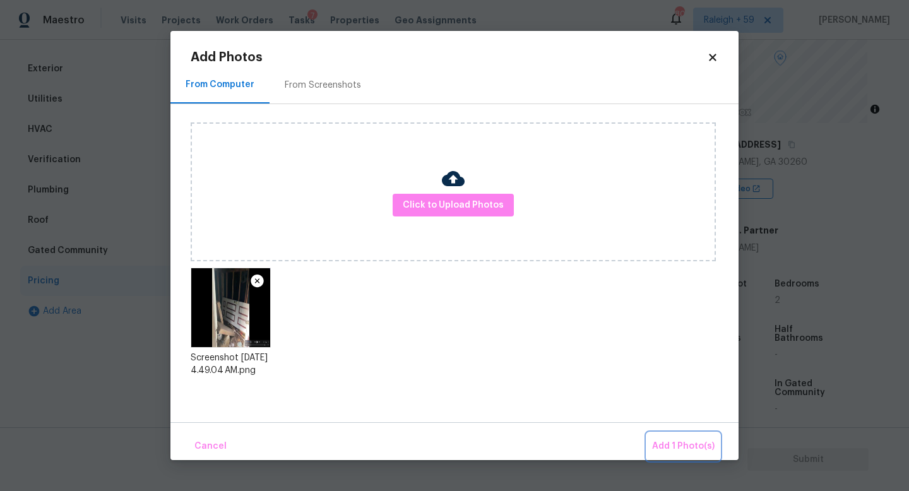
click at [663, 443] on span "Add 1 Photo(s)" at bounding box center [683, 447] width 62 height 16
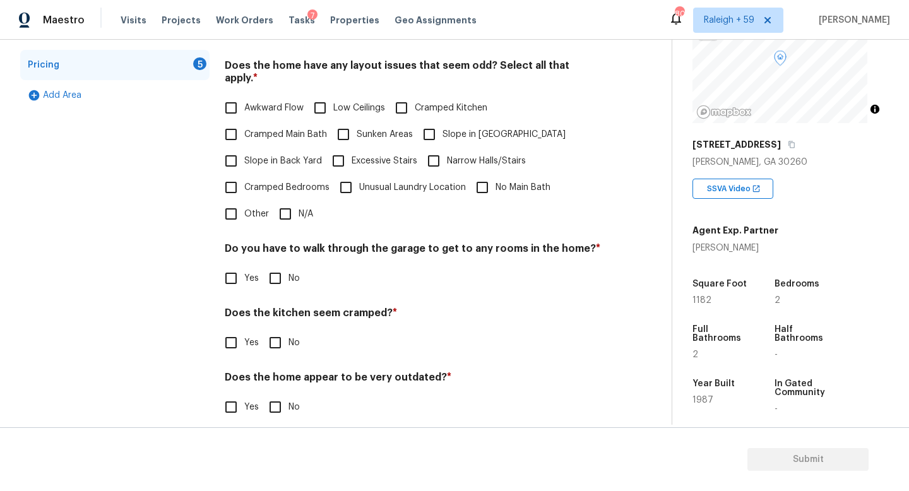
scroll to position [272, 0]
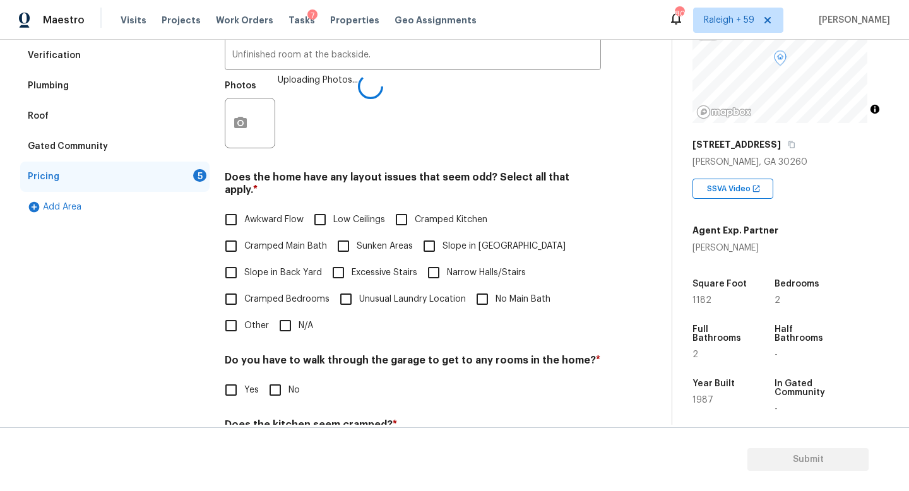
click at [303, 270] on span "Slope in Back Yard" at bounding box center [283, 272] width 78 height 13
click at [244, 270] on input "Slope in Back Yard" at bounding box center [231, 272] width 27 height 27
checkbox input "true"
click at [451, 249] on span "Slope in [GEOGRAPHIC_DATA]" at bounding box center [504, 246] width 123 height 13
click at [443, 249] on input "Slope in [GEOGRAPHIC_DATA]" at bounding box center [429, 246] width 27 height 27
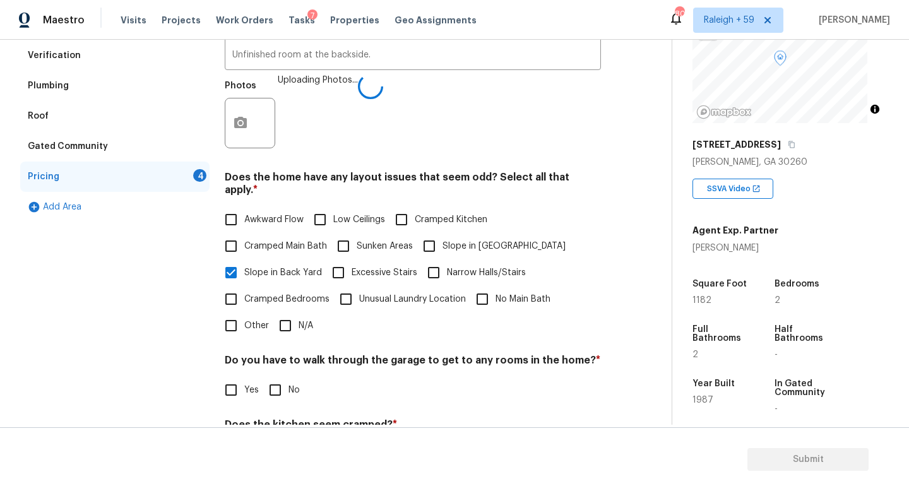
checkbox input "true"
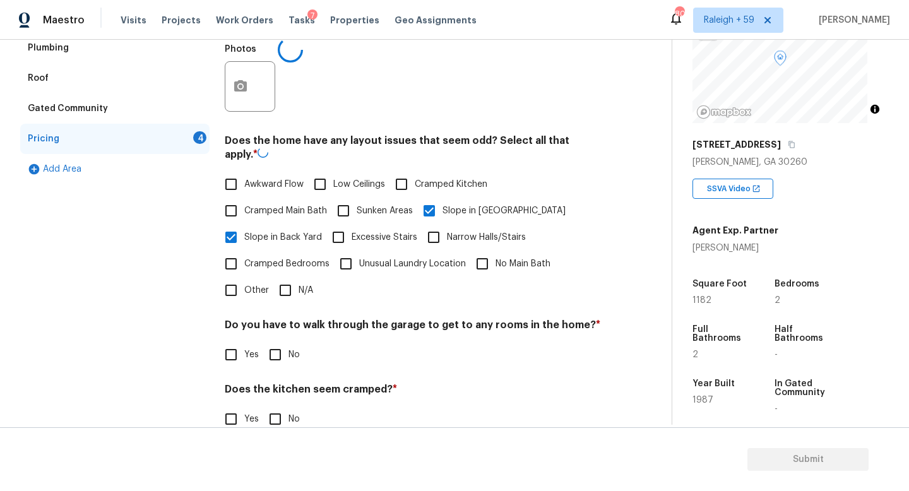
scroll to position [384, 0]
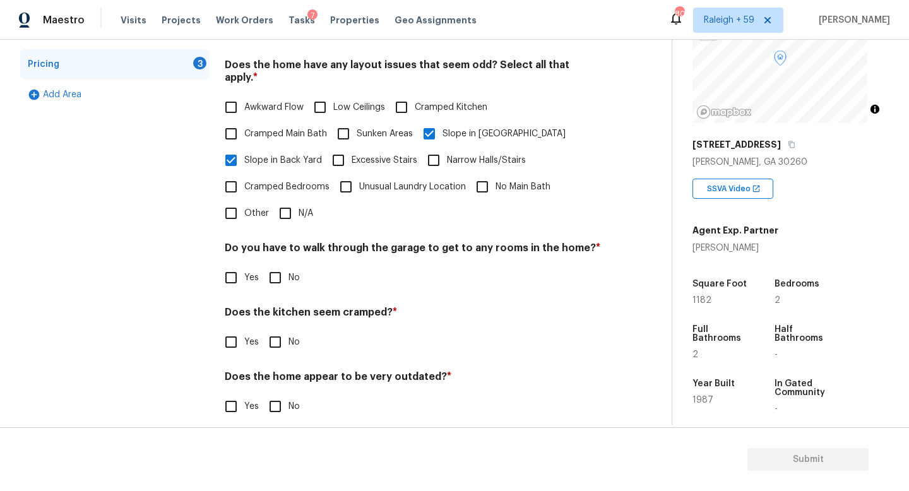
click at [254, 218] on span "Other" at bounding box center [256, 213] width 25 height 13
click at [244, 218] on input "Other" at bounding box center [231, 213] width 27 height 27
checkbox input "true"
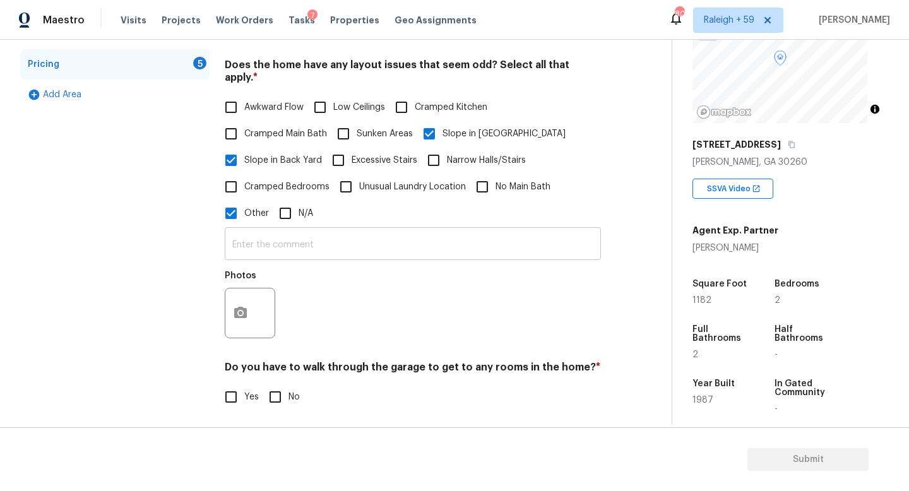
click at [281, 246] on input "text" at bounding box center [413, 245] width 376 height 30
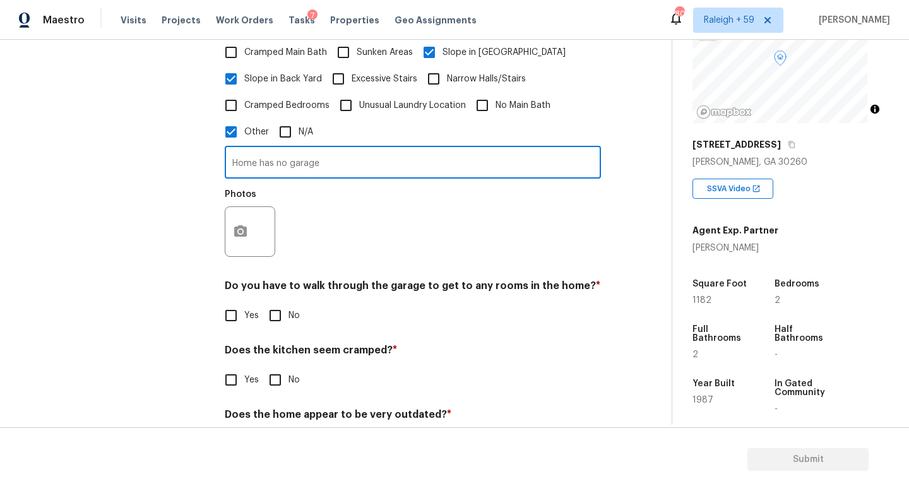
scroll to position [496, 0]
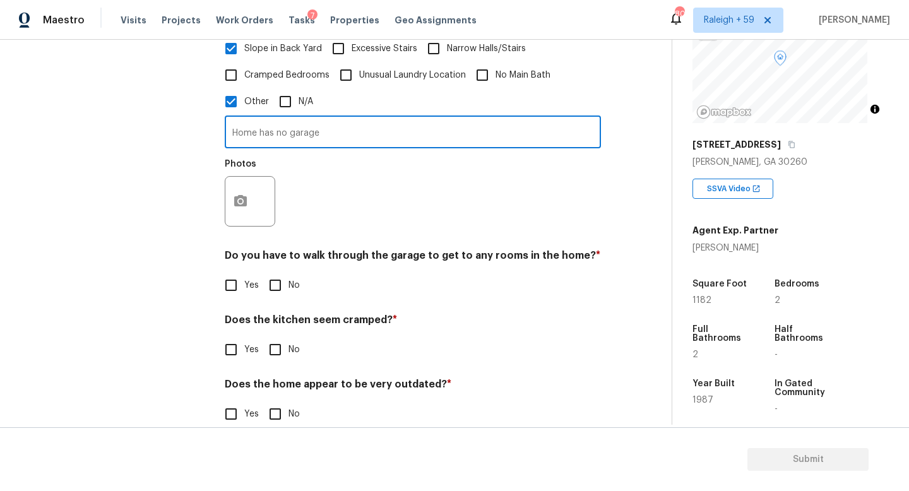
type input "Home has no garage"
click at [234, 205] on icon "button" at bounding box center [240, 201] width 15 height 15
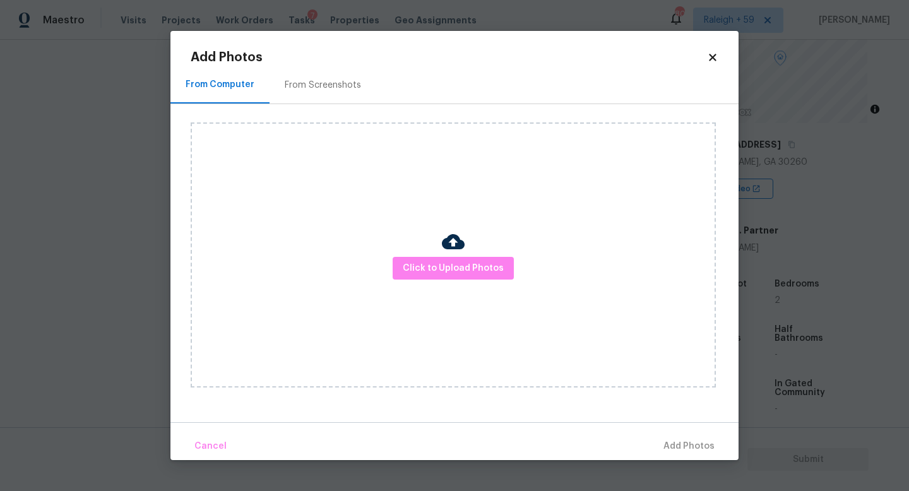
click at [436, 247] on div "Click to Upload Photos" at bounding box center [453, 254] width 525 height 265
click at [431, 259] on button "Click to Upload Photos" at bounding box center [453, 268] width 121 height 23
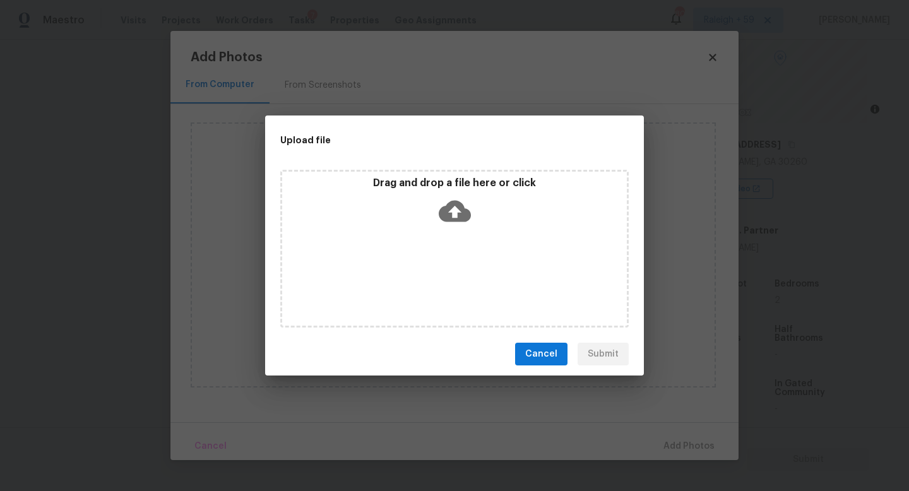
click at [431, 259] on div "Drag and drop a file here or click" at bounding box center [454, 249] width 348 height 158
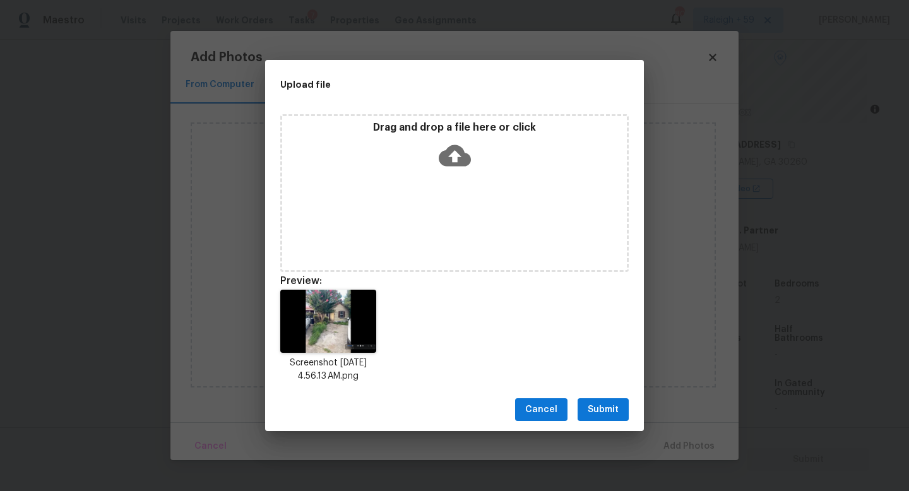
click at [610, 417] on span "Submit" at bounding box center [603, 410] width 31 height 16
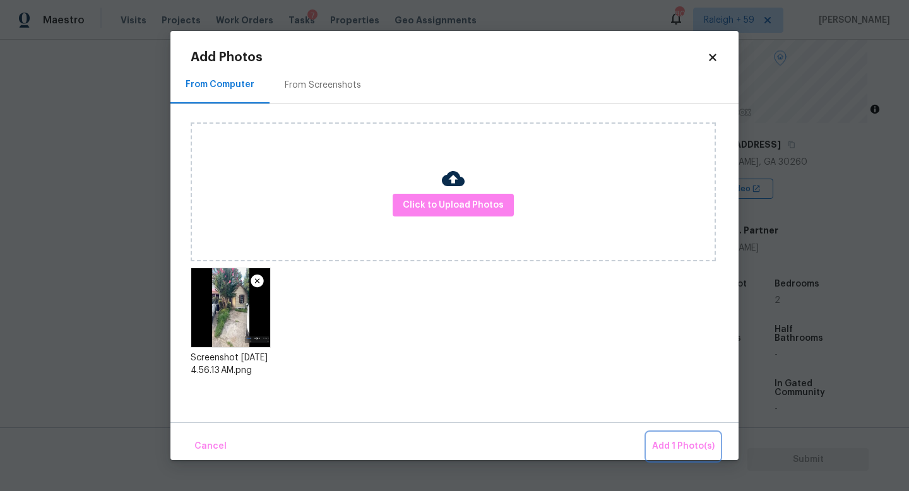
click at [679, 446] on span "Add 1 Photo(s)" at bounding box center [683, 447] width 62 height 16
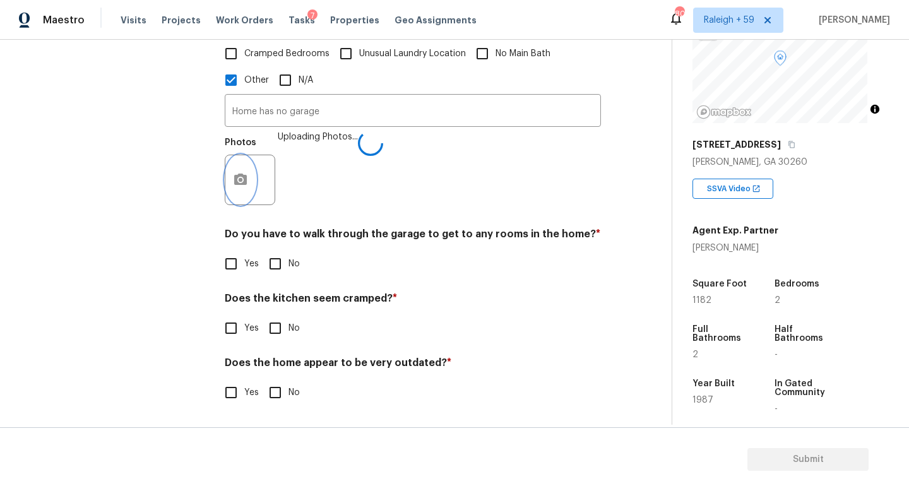
scroll to position [528, 0]
click at [285, 251] on input "No" at bounding box center [275, 264] width 27 height 27
checkbox input "true"
click at [277, 315] on input "No" at bounding box center [275, 328] width 27 height 27
checkbox input "true"
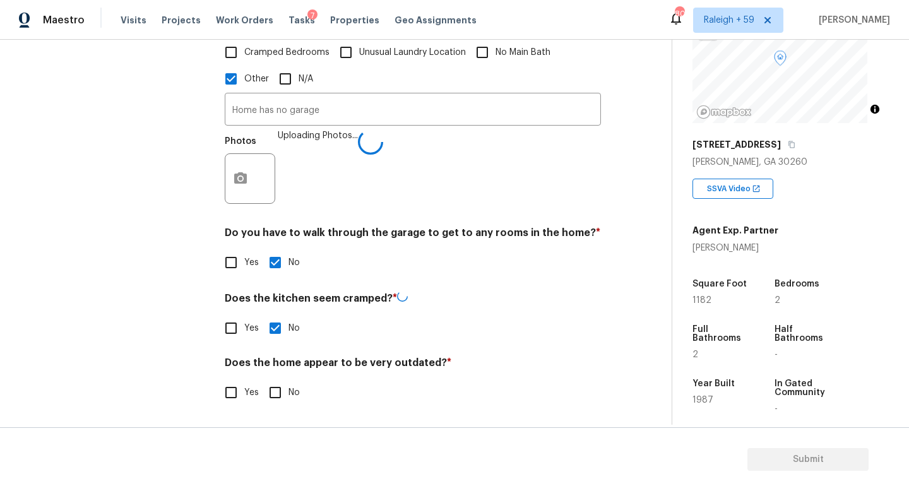
click at [286, 390] on input "No" at bounding box center [275, 392] width 27 height 27
checkbox input "true"
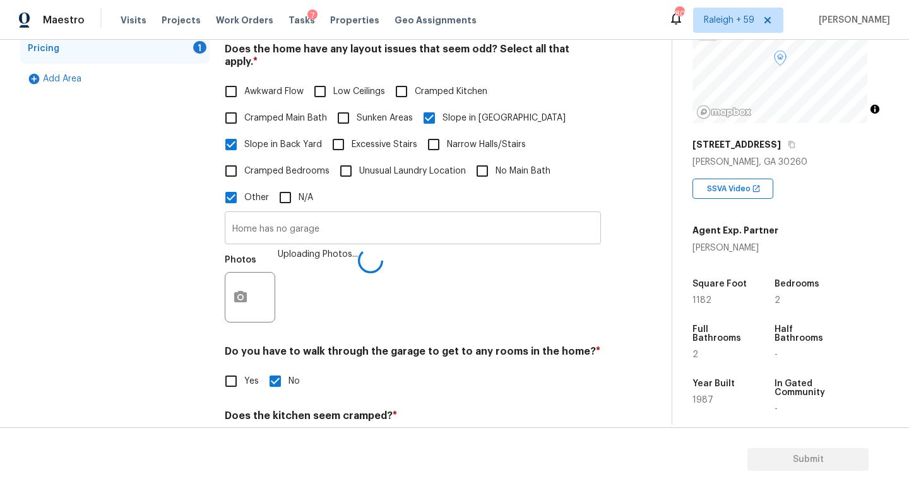
scroll to position [400, 0]
click at [472, 113] on span "Slope in [GEOGRAPHIC_DATA]" at bounding box center [504, 118] width 123 height 13
click at [443, 113] on input "Slope in [GEOGRAPHIC_DATA]" at bounding box center [429, 118] width 27 height 27
checkbox input "false"
click at [331, 235] on input "Home has no garage" at bounding box center [413, 230] width 376 height 30
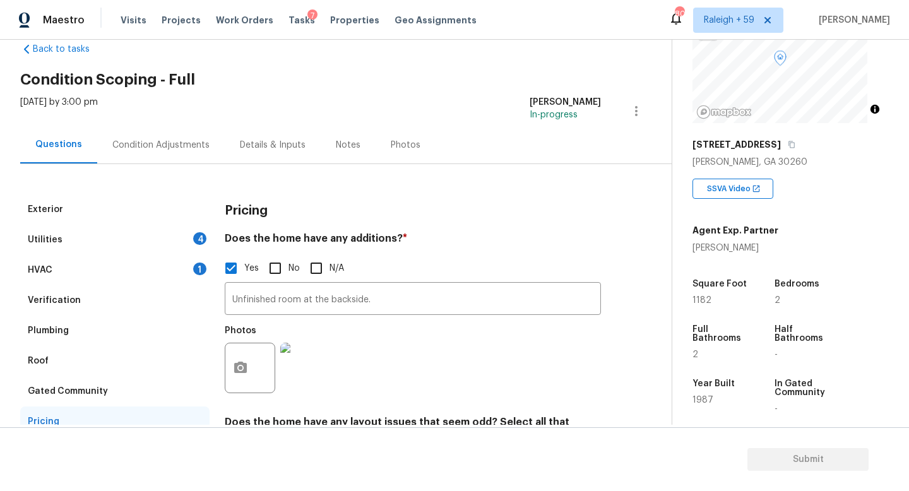
scroll to position [0, 0]
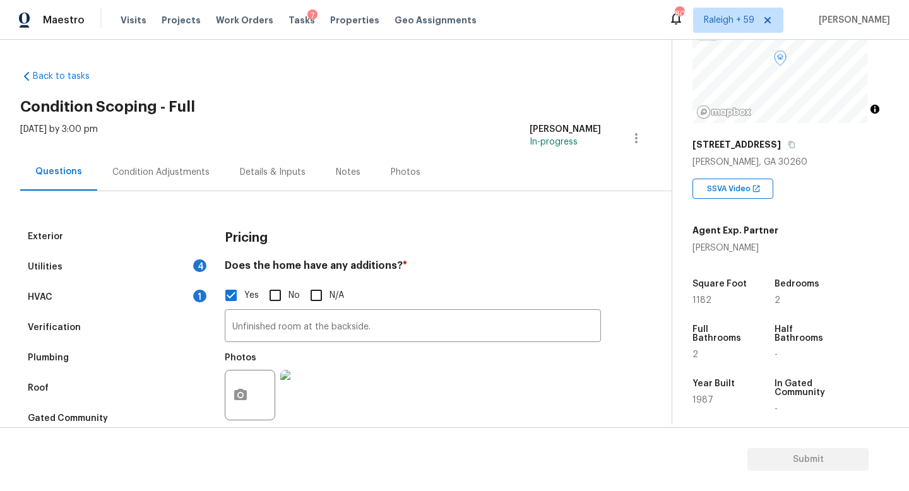
click at [176, 268] on div "Utilities 4" at bounding box center [114, 267] width 189 height 30
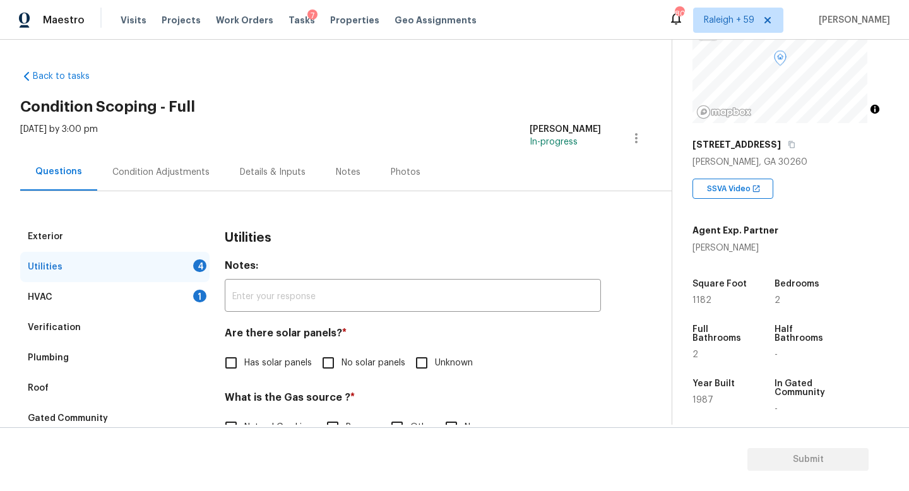
scroll to position [128, 0]
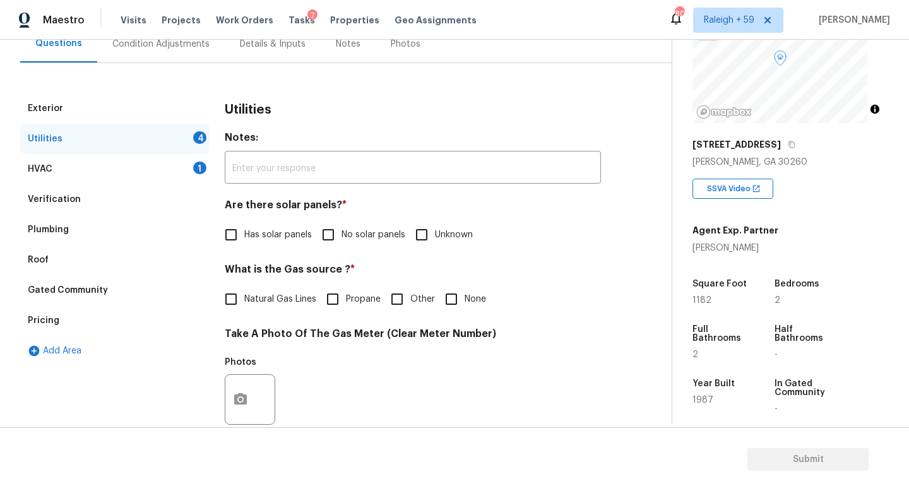
click at [325, 239] on input "No solar panels" at bounding box center [328, 235] width 27 height 27
checkbox input "true"
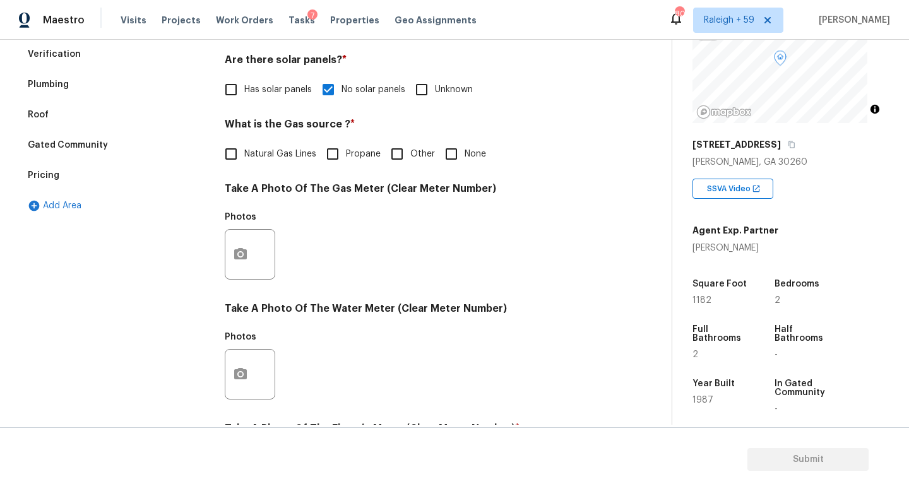
scroll to position [223, 0]
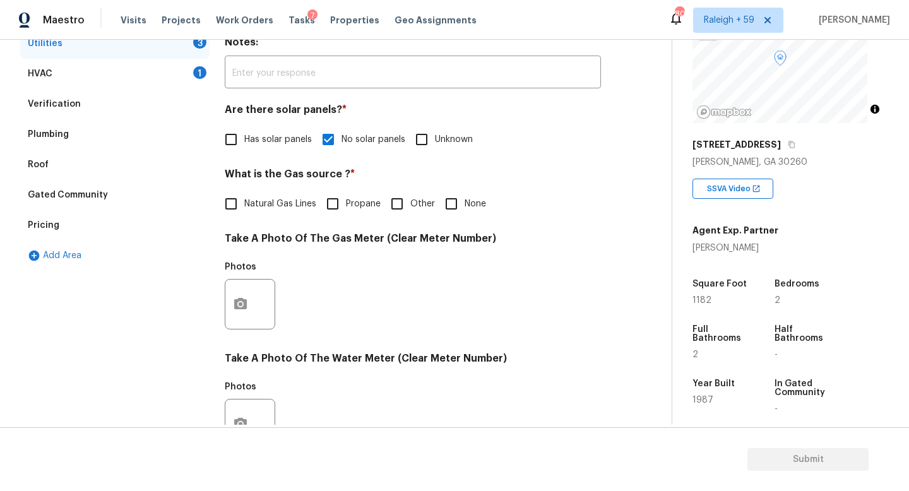
click at [479, 207] on span "None" at bounding box center [475, 204] width 21 height 13
click at [465, 207] on input "None" at bounding box center [451, 204] width 27 height 27
checkbox input "true"
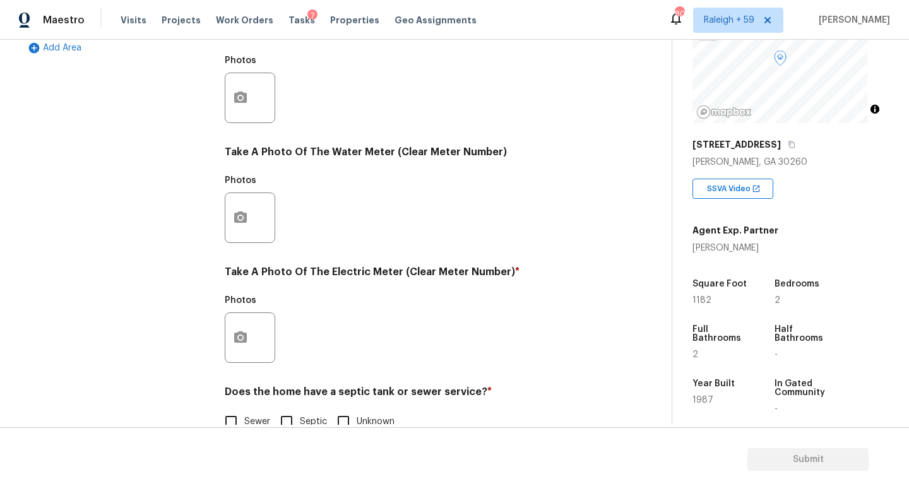
scroll to position [468, 0]
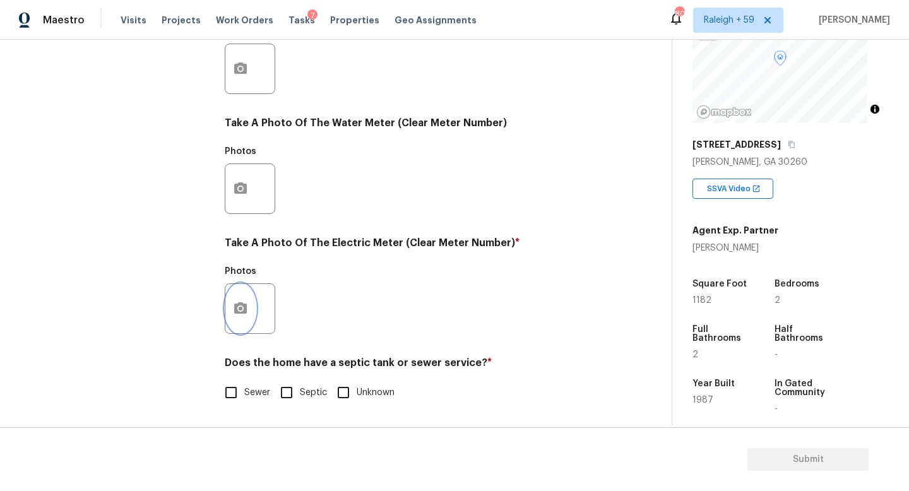
click at [249, 306] on button "button" at bounding box center [240, 308] width 30 height 49
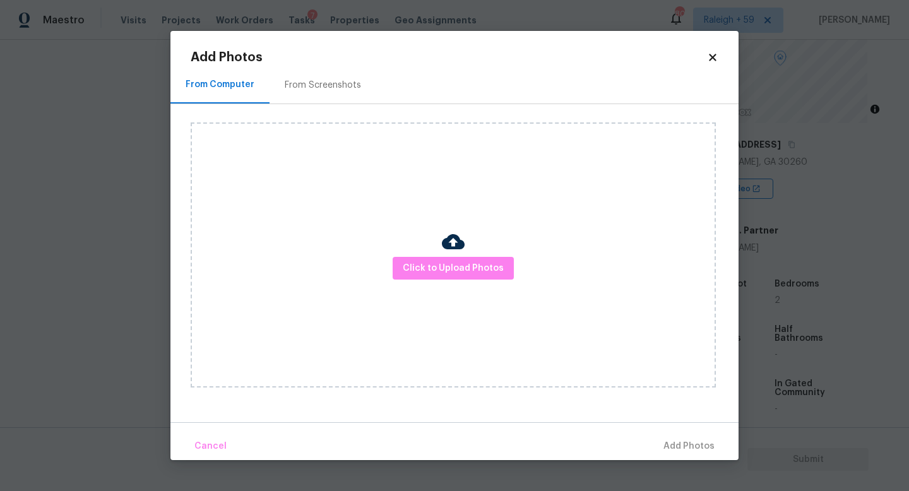
click at [401, 280] on div "Click to Upload Photos" at bounding box center [453, 254] width 525 height 265
click at [412, 275] on span "Click to Upload Photos" at bounding box center [453, 269] width 101 height 16
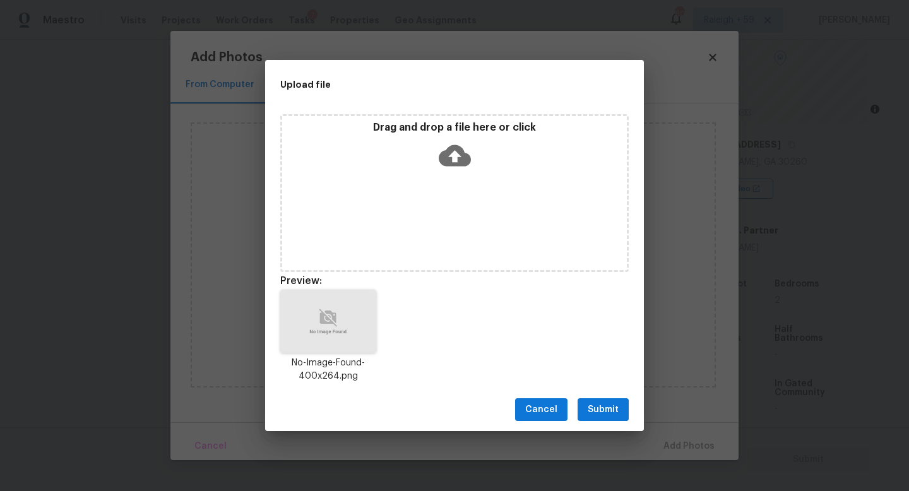
click at [601, 408] on span "Submit" at bounding box center [603, 410] width 31 height 16
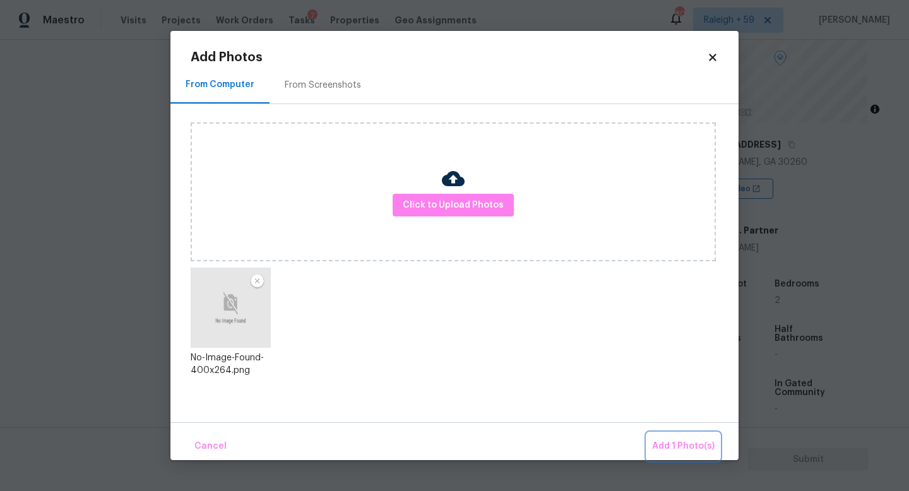
click at [664, 441] on span "Add 1 Photo(s)" at bounding box center [683, 447] width 62 height 16
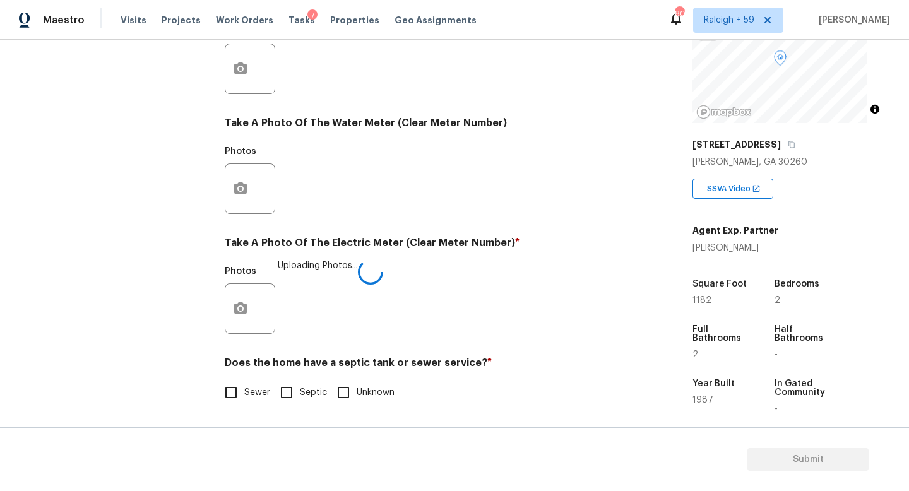
click at [238, 388] on input "Sewer" at bounding box center [231, 392] width 27 height 27
checkbox input "true"
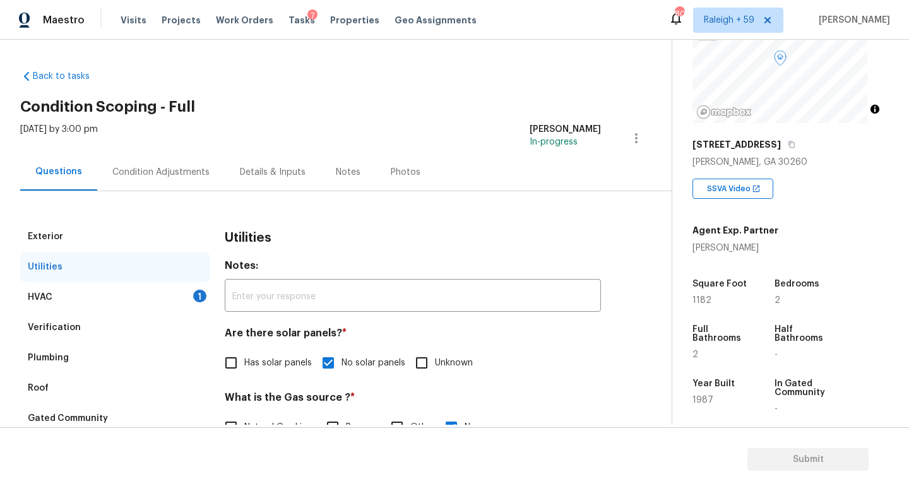
click at [186, 298] on div "HVAC 1" at bounding box center [114, 297] width 189 height 30
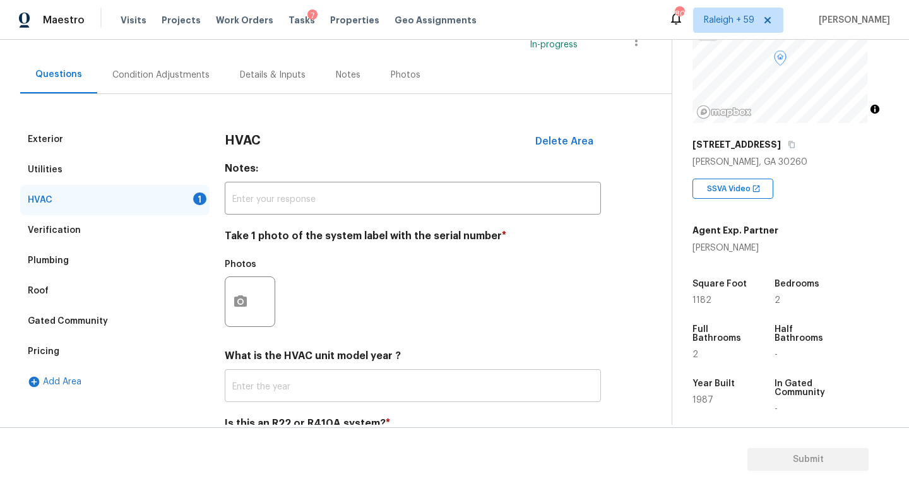
scroll to position [129, 0]
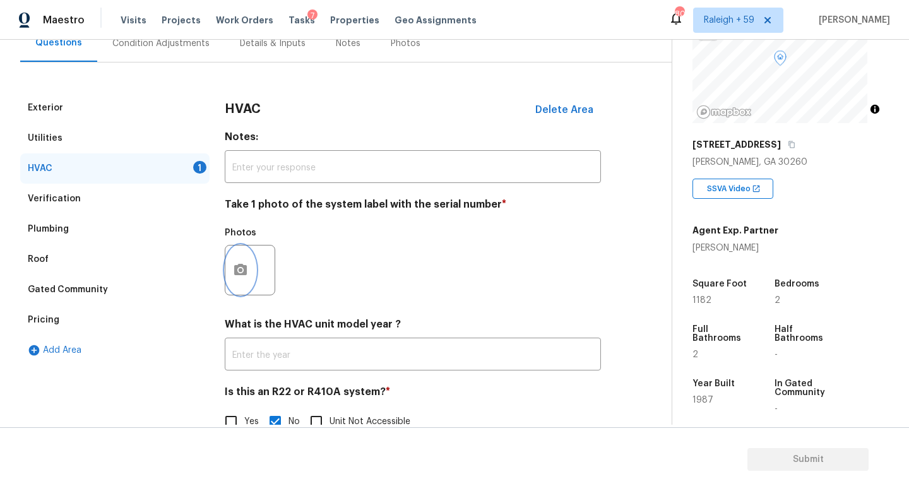
click at [246, 285] on button "button" at bounding box center [240, 270] width 30 height 49
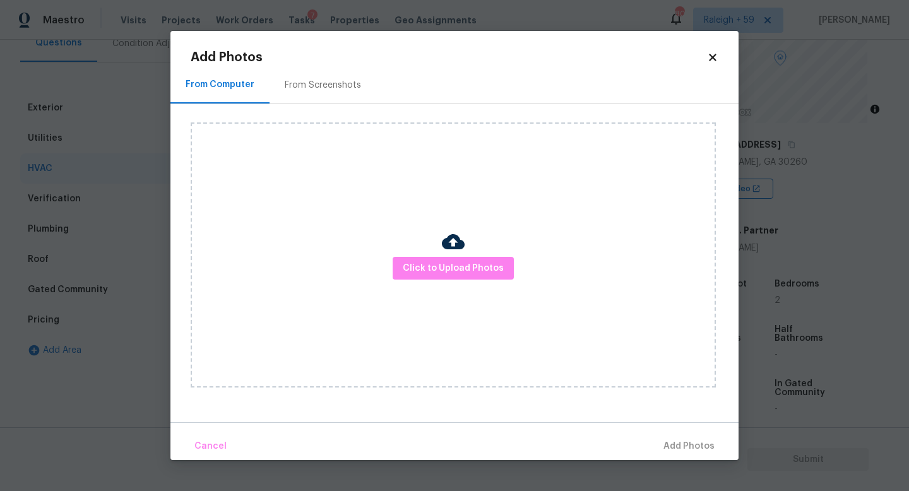
click at [425, 292] on div "Click to Upload Photos" at bounding box center [453, 254] width 525 height 265
click at [436, 269] on span "Click to Upload Photos" at bounding box center [453, 269] width 101 height 16
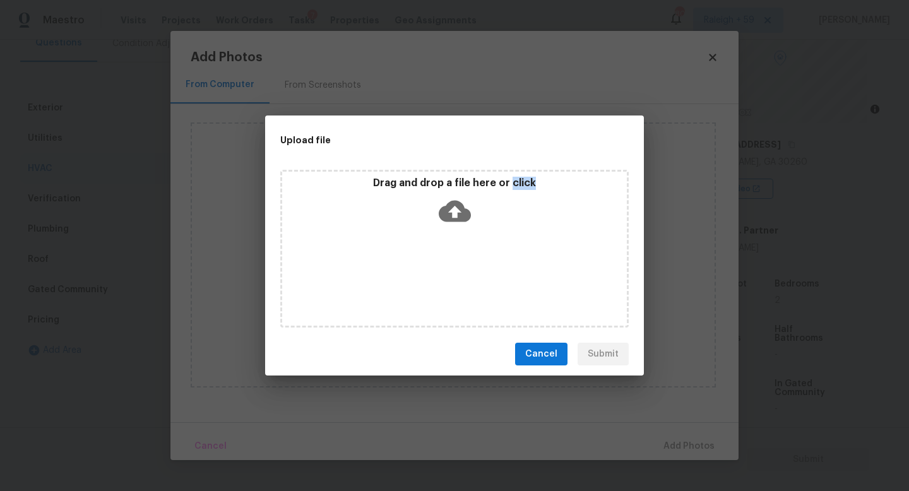
click at [436, 269] on div "Drag and drop a file here or click" at bounding box center [454, 249] width 348 height 158
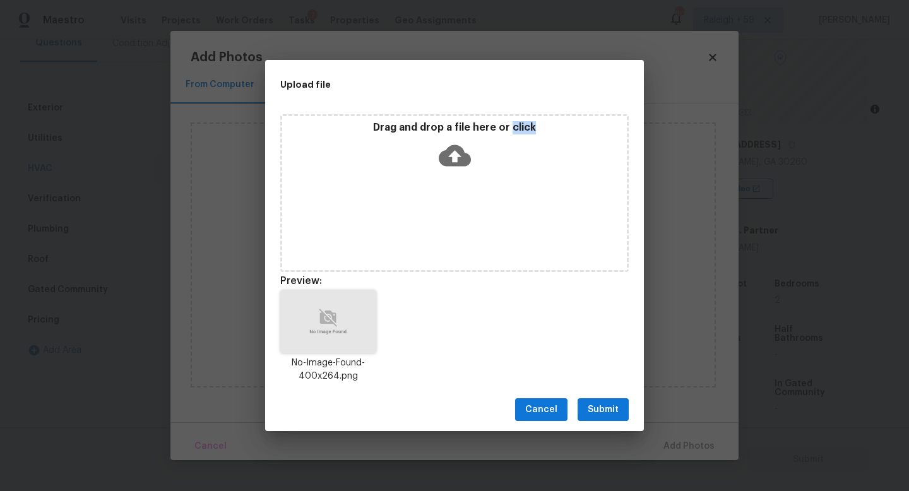
click at [610, 411] on span "Submit" at bounding box center [603, 410] width 31 height 16
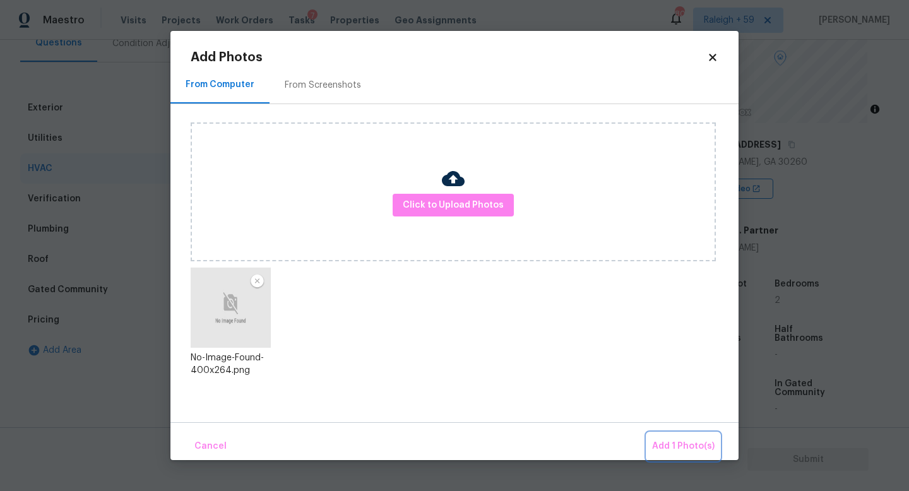
click at [669, 440] on span "Add 1 Photo(s)" at bounding box center [683, 447] width 62 height 16
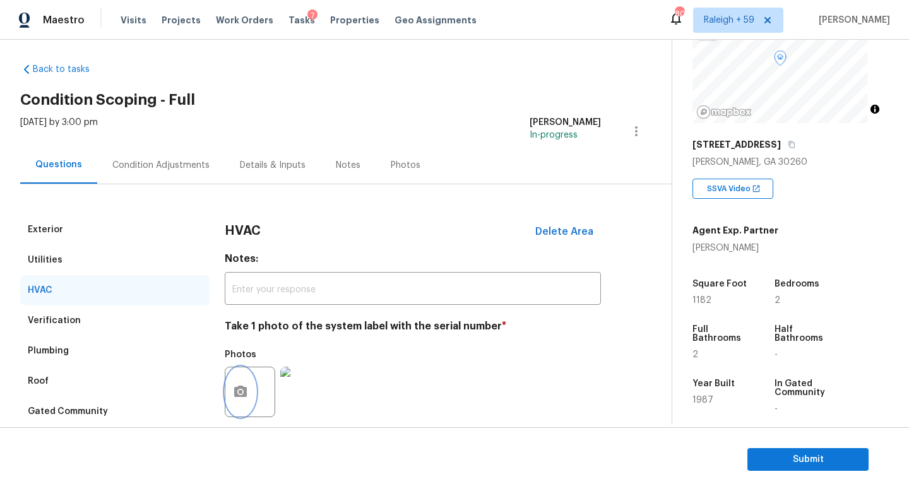
scroll to position [0, 0]
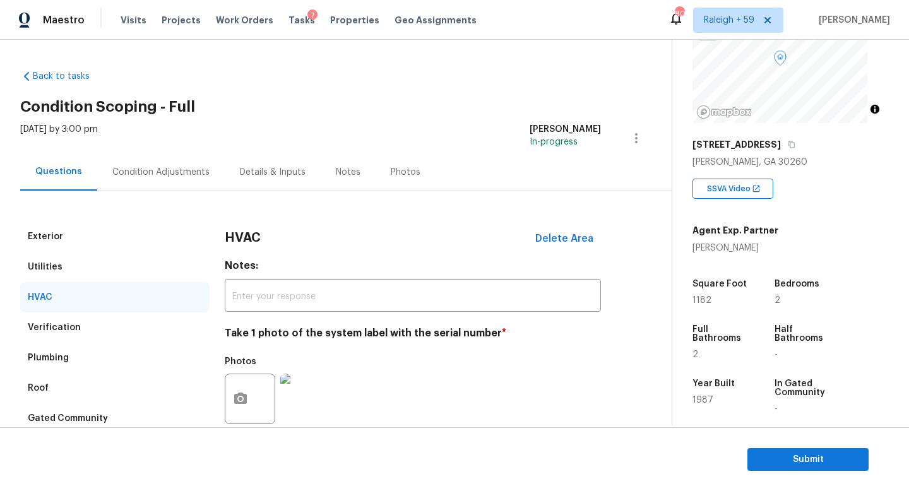
click at [135, 174] on div "Condition Adjustments" at bounding box center [160, 172] width 97 height 13
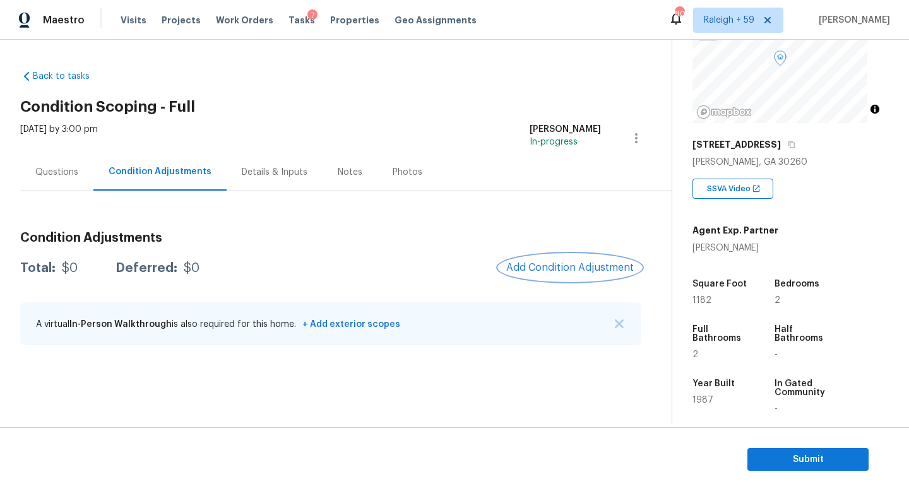
click at [569, 267] on span "Add Condition Adjustment" at bounding box center [570, 267] width 128 height 11
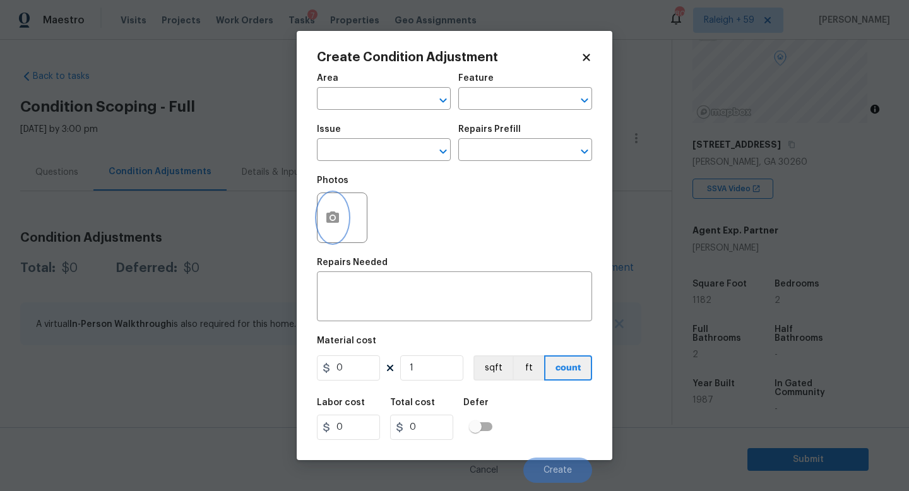
click at [325, 214] on icon "button" at bounding box center [332, 217] width 15 height 15
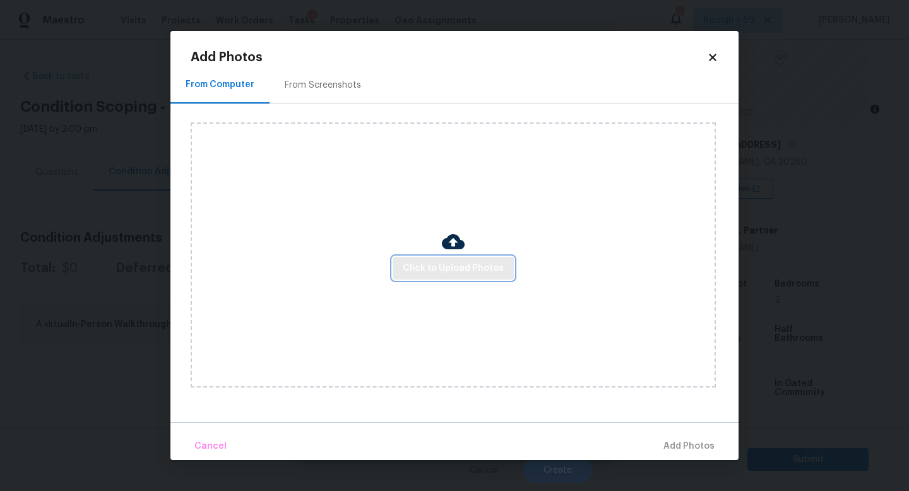
click at [438, 266] on span "Click to Upload Photos" at bounding box center [453, 269] width 101 height 16
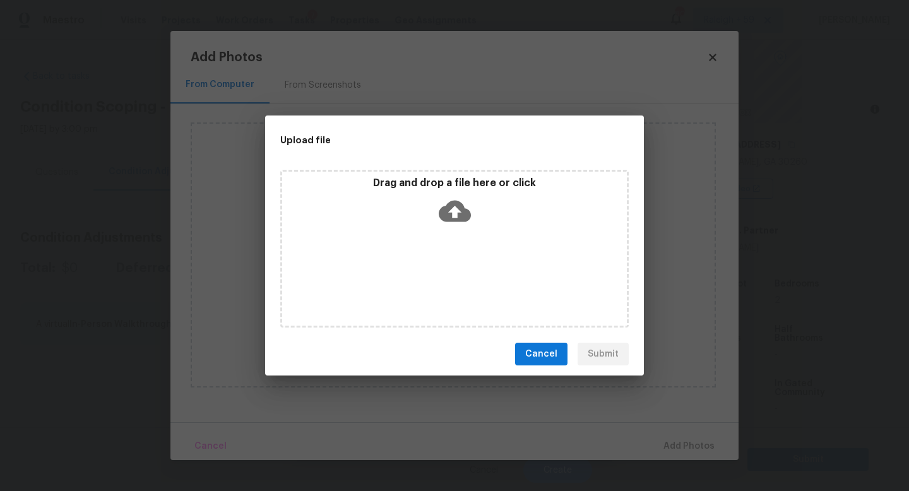
click at [438, 266] on div "Drag and drop a file here or click" at bounding box center [454, 249] width 348 height 158
